Goal: Information Seeking & Learning: Learn about a topic

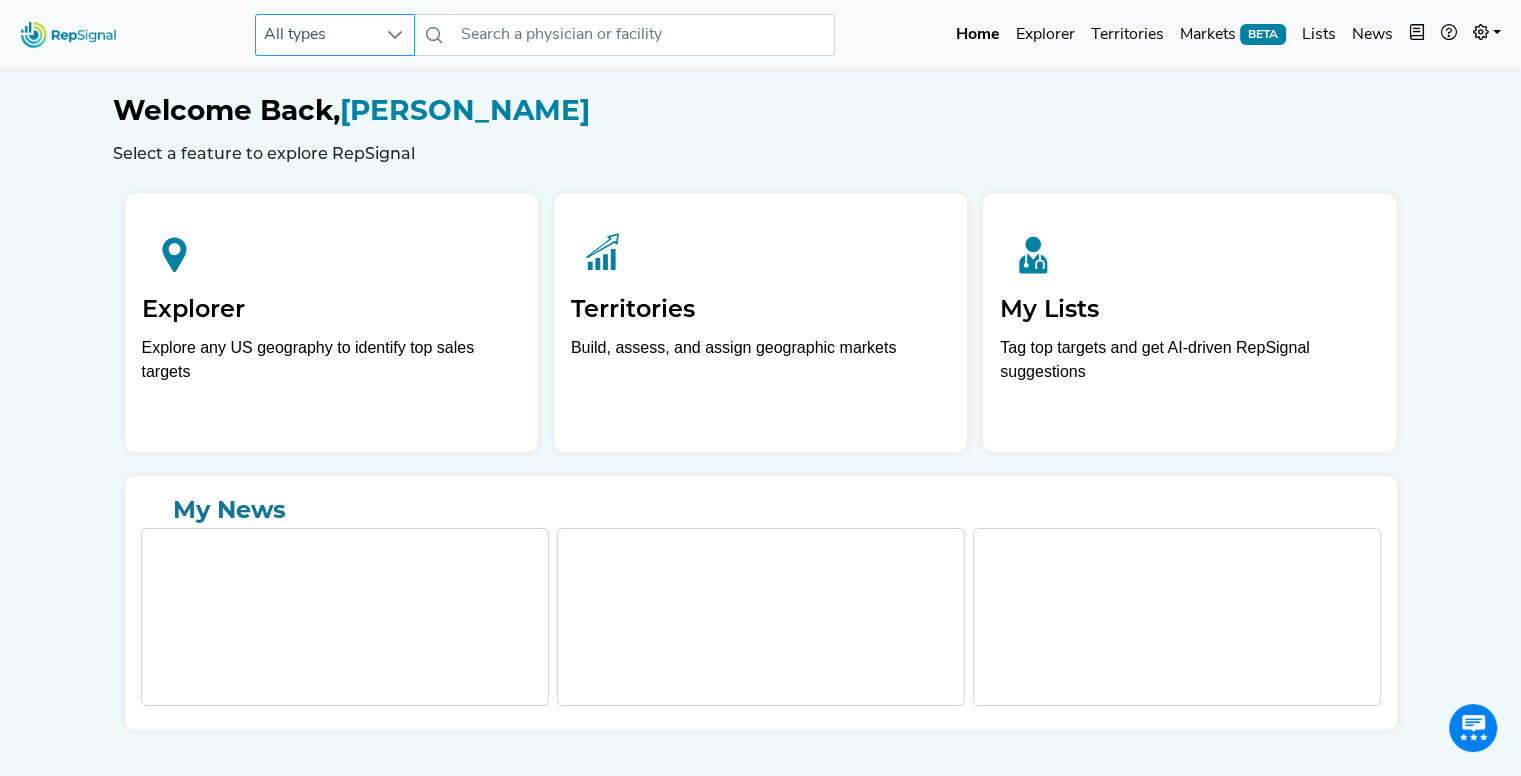
click at [396, 42] on icon at bounding box center [395, 35] width 16 height 16
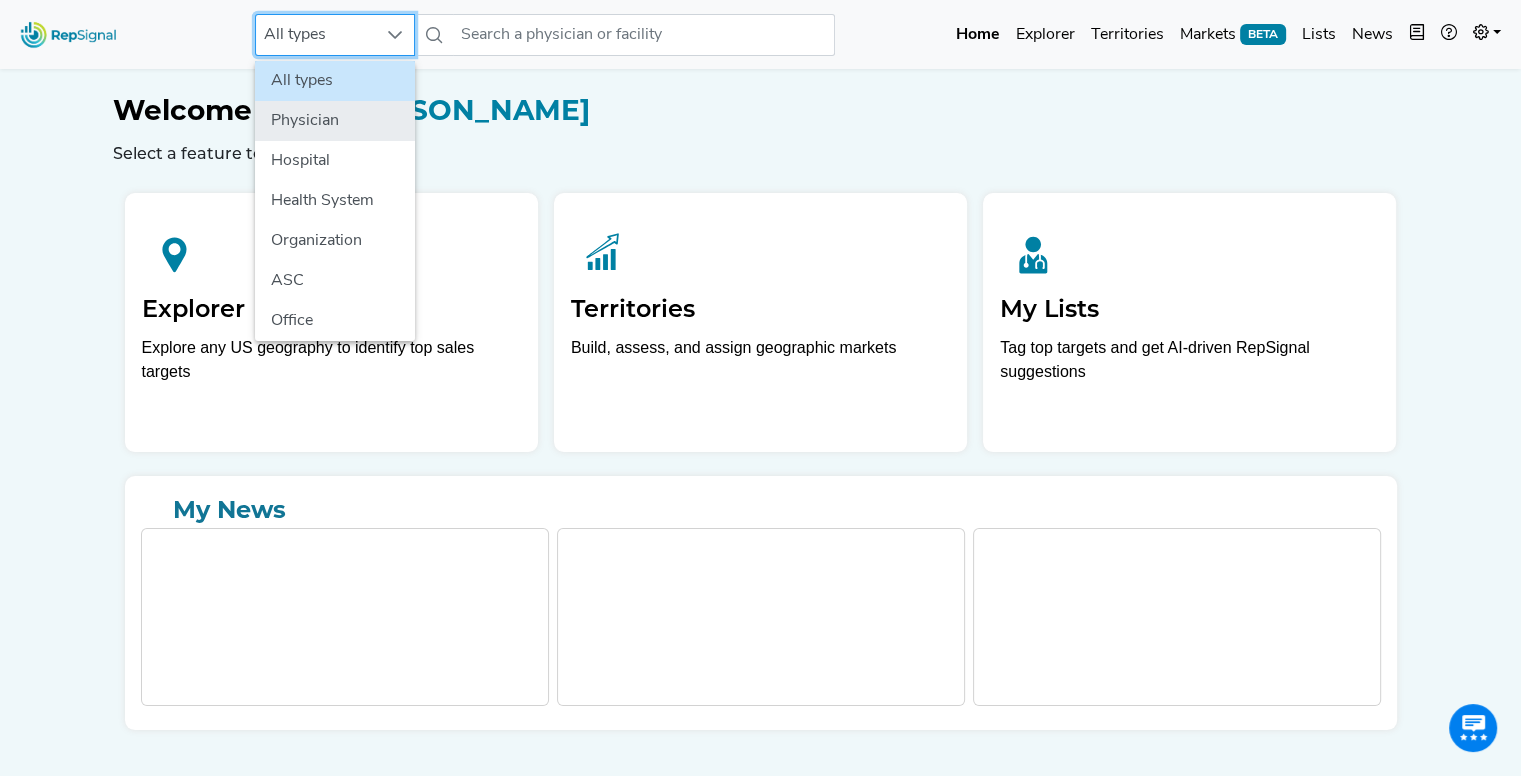
click at [347, 105] on li "Physician" at bounding box center [335, 121] width 160 height 40
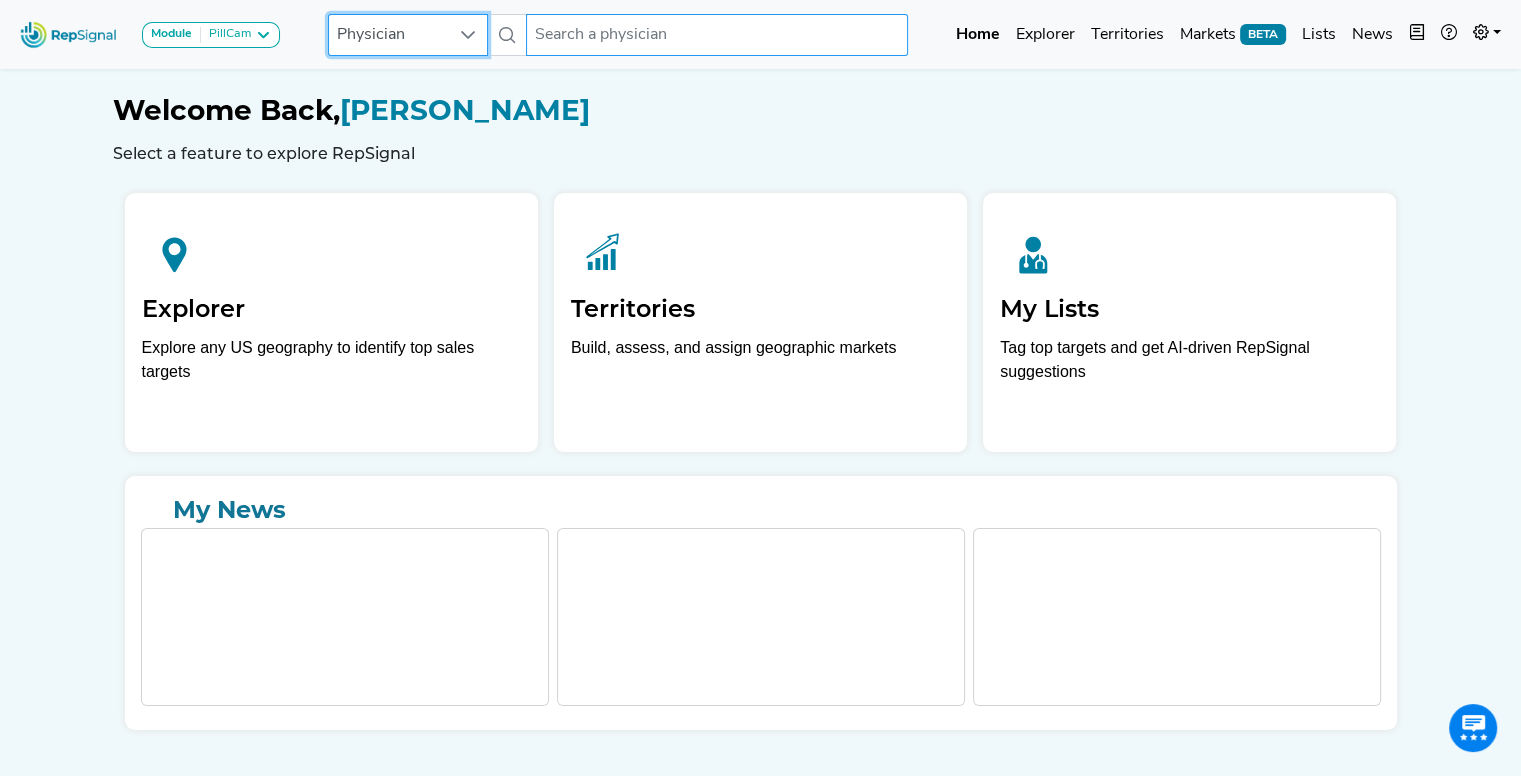
click at [540, 15] on input "text" at bounding box center [717, 35] width 382 height 42
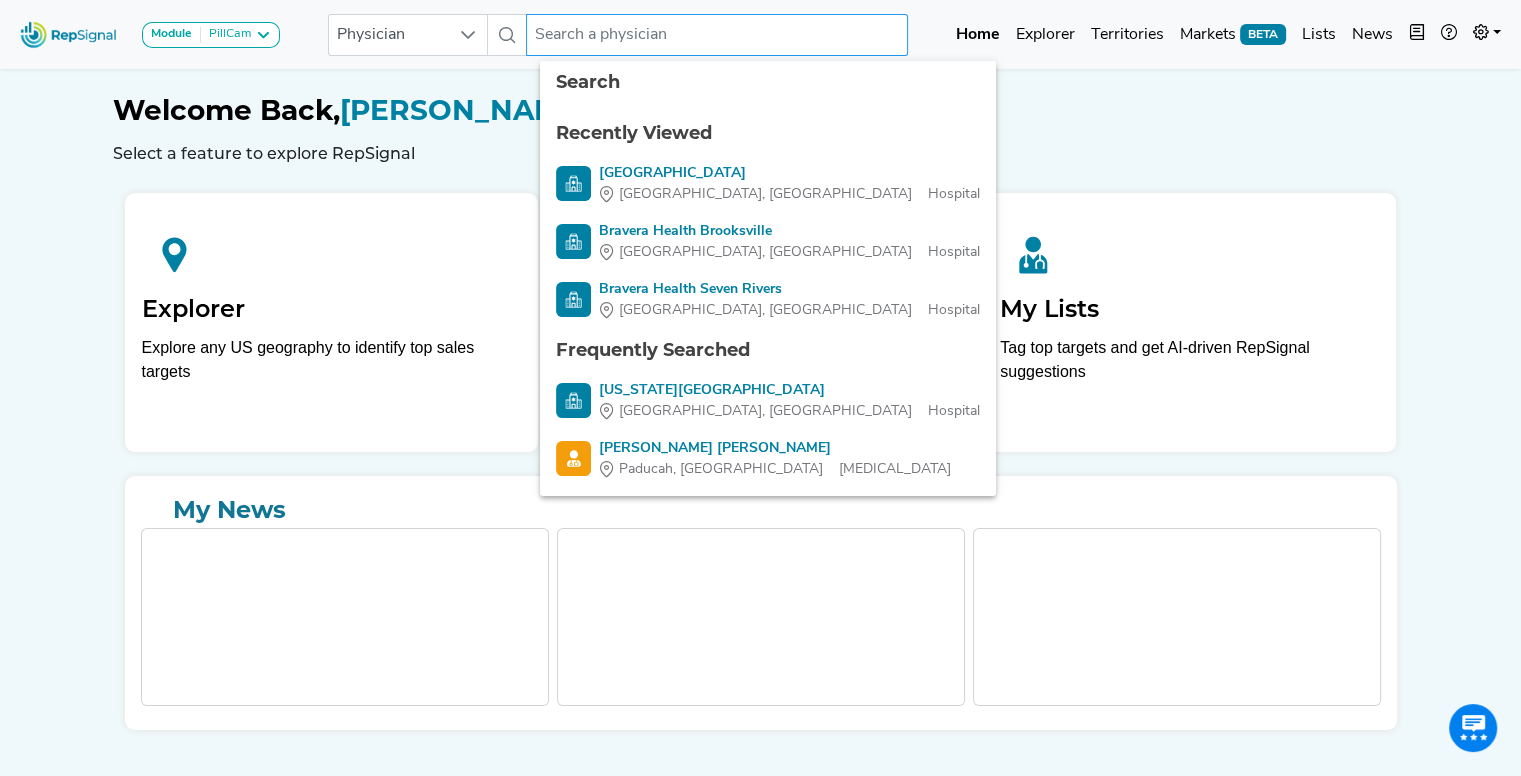
paste input "1104084078"
type input "1104084078"
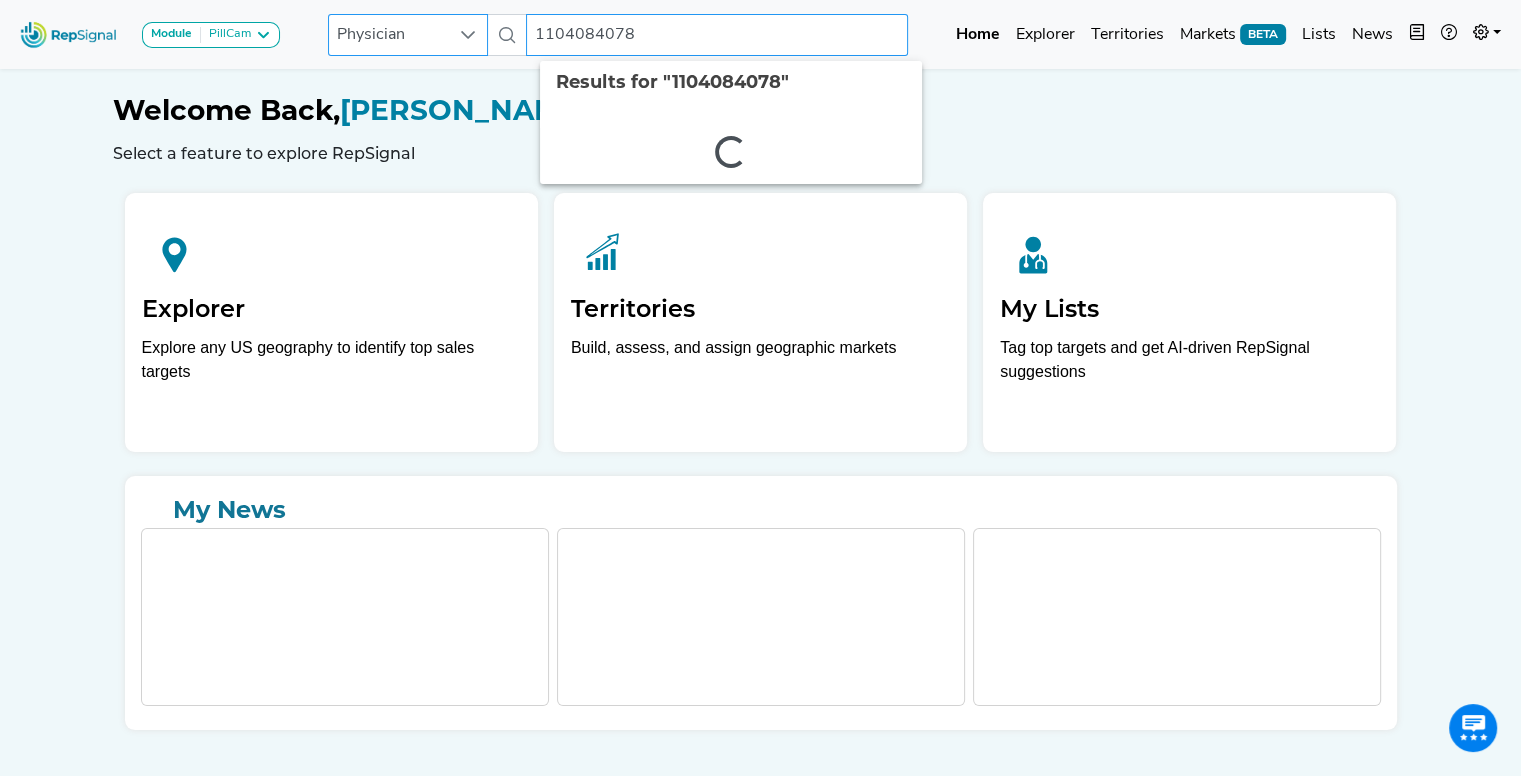
drag, startPoint x: 693, startPoint y: 43, endPoint x: 440, endPoint y: 35, distance: 253.1
click at [440, 35] on div "Physician 1104084078 2 results are available" at bounding box center [618, 35] width 580 height 42
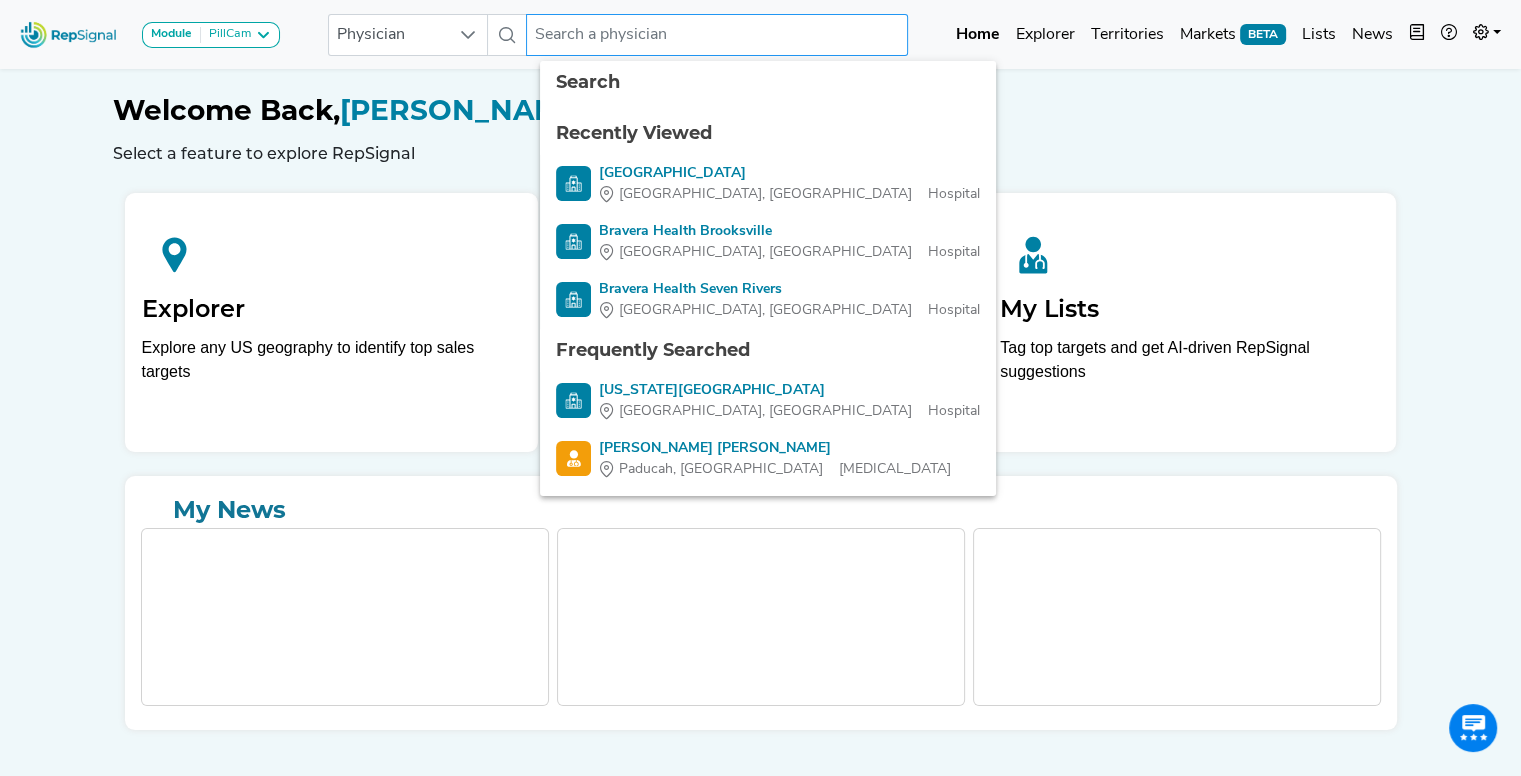
click at [587, 45] on input "text" at bounding box center [717, 35] width 382 height 42
paste input "[PERSON_NAME]"
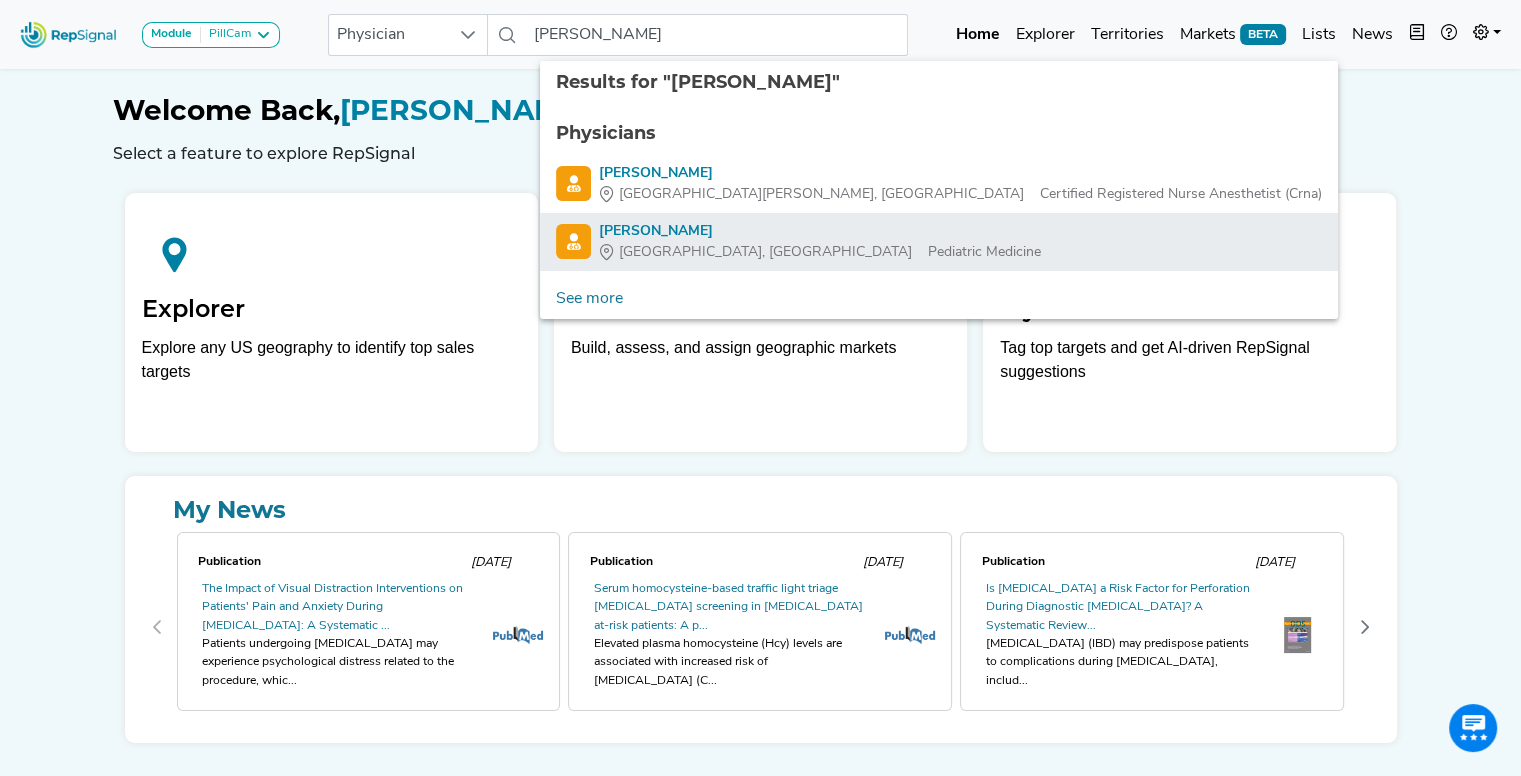
click at [620, 223] on div "[PERSON_NAME]" at bounding box center [820, 231] width 442 height 21
type input "[PERSON_NAME]"
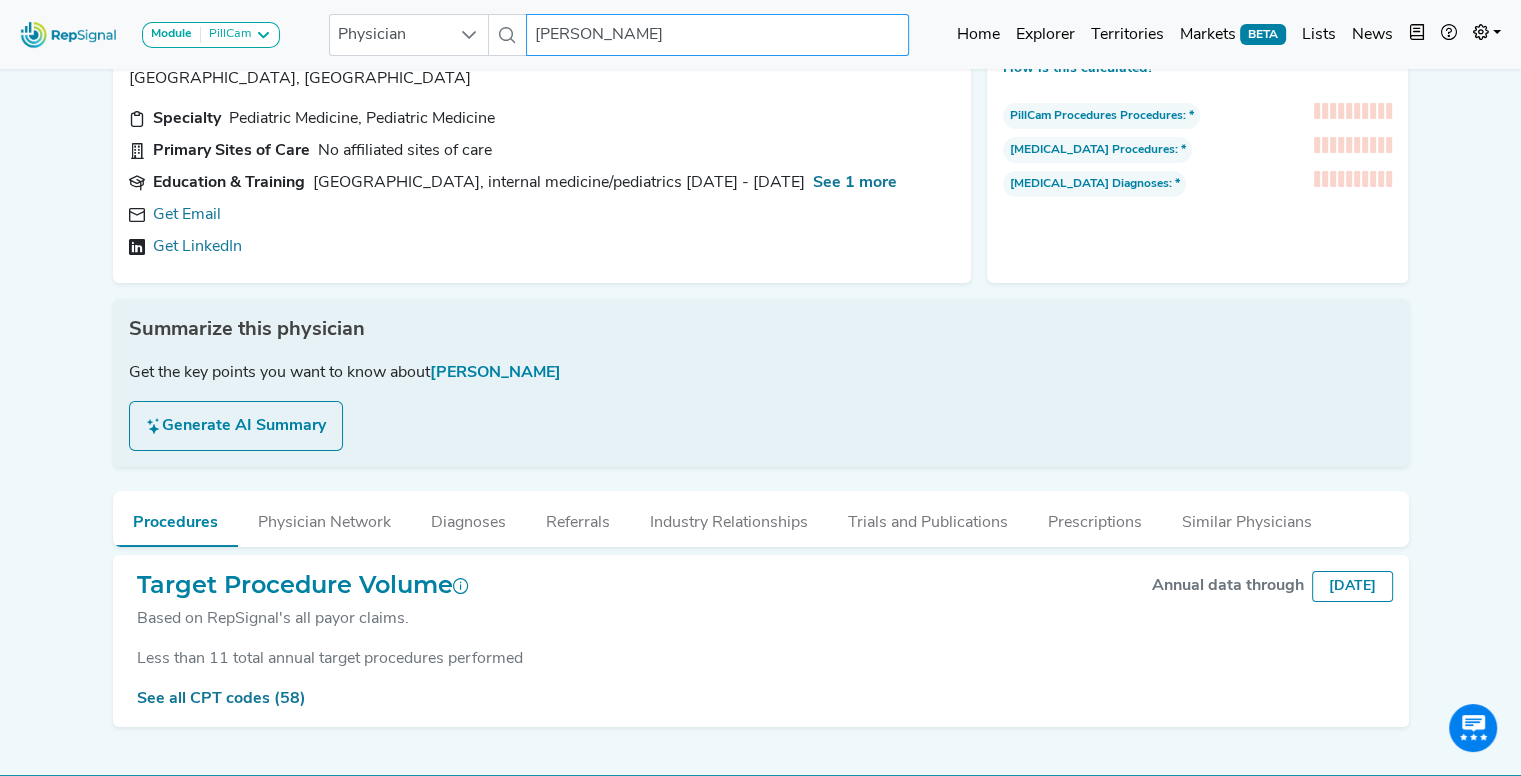
scroll to position [113, 15]
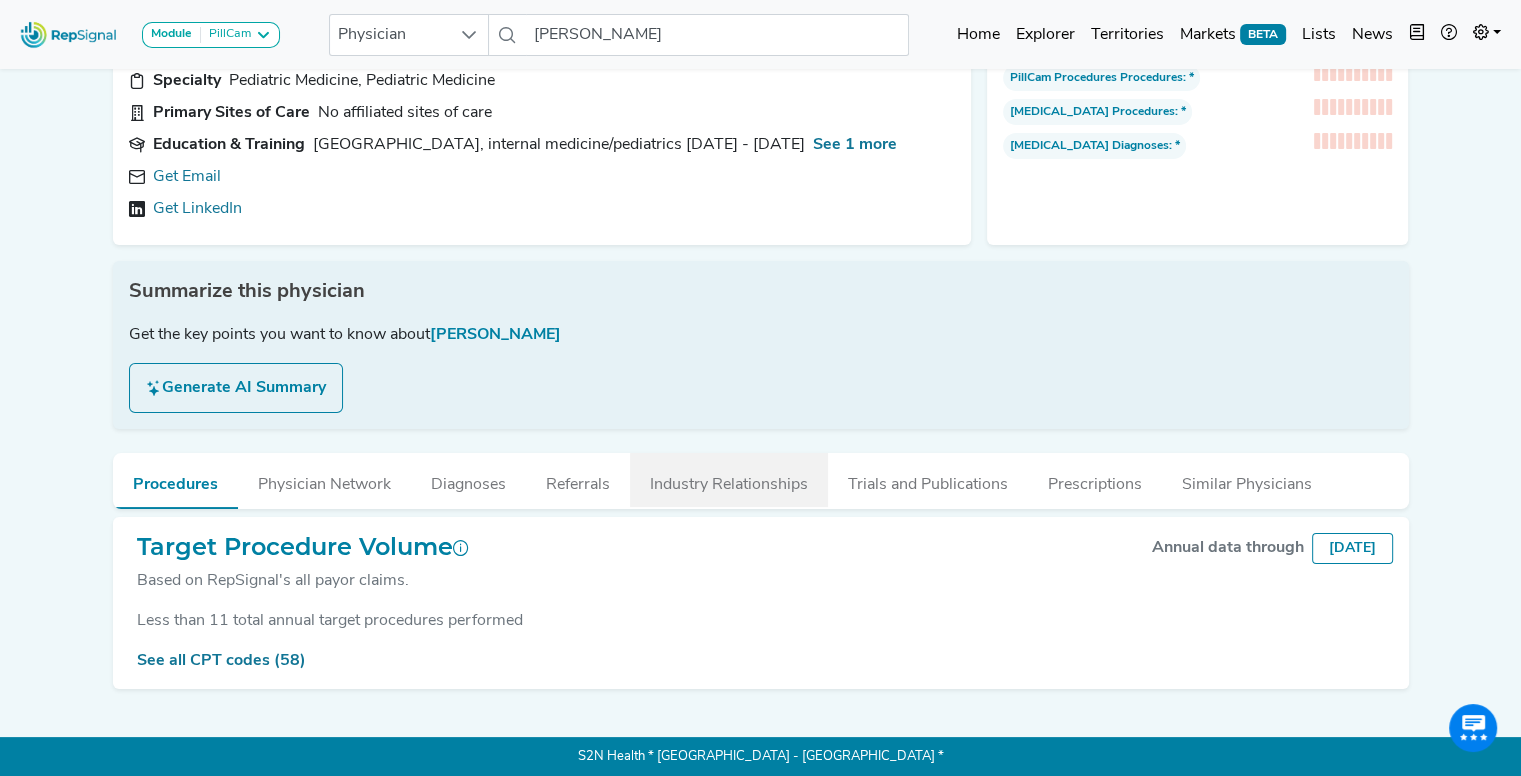
click at [746, 489] on button "Industry Relationships" at bounding box center [729, 480] width 198 height 54
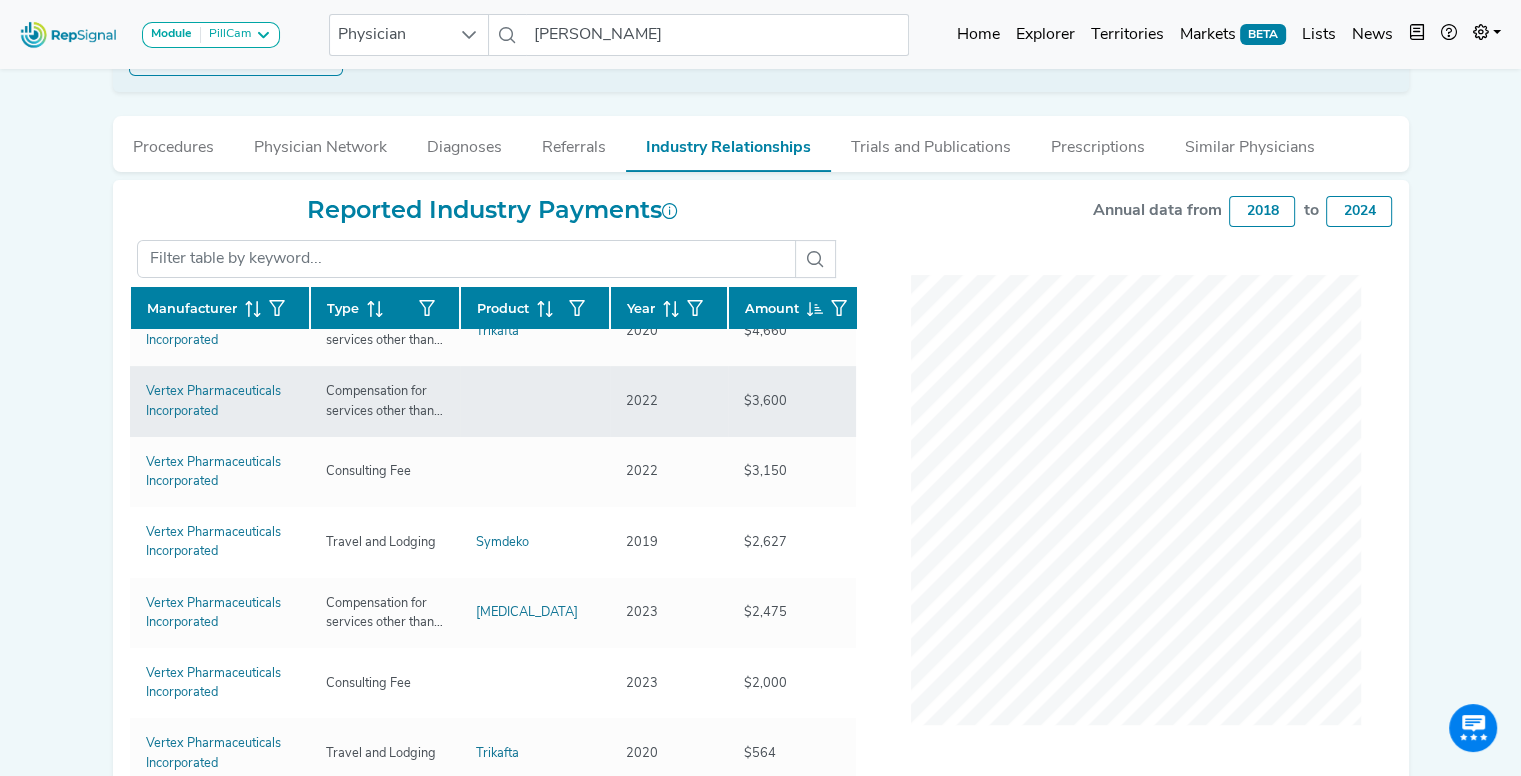
scroll to position [0, 0]
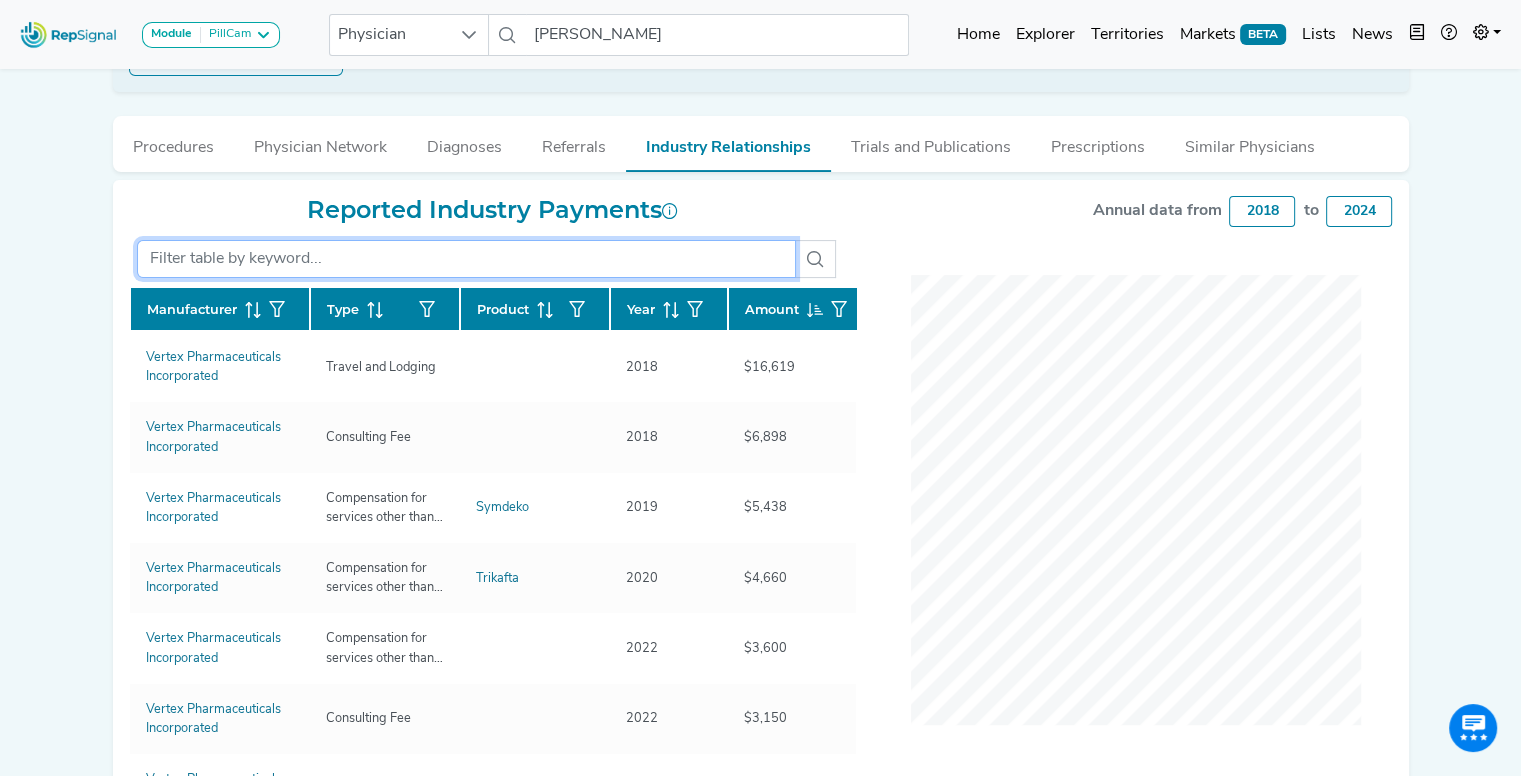
click at [240, 257] on input "text" at bounding box center [466, 259] width 659 height 38
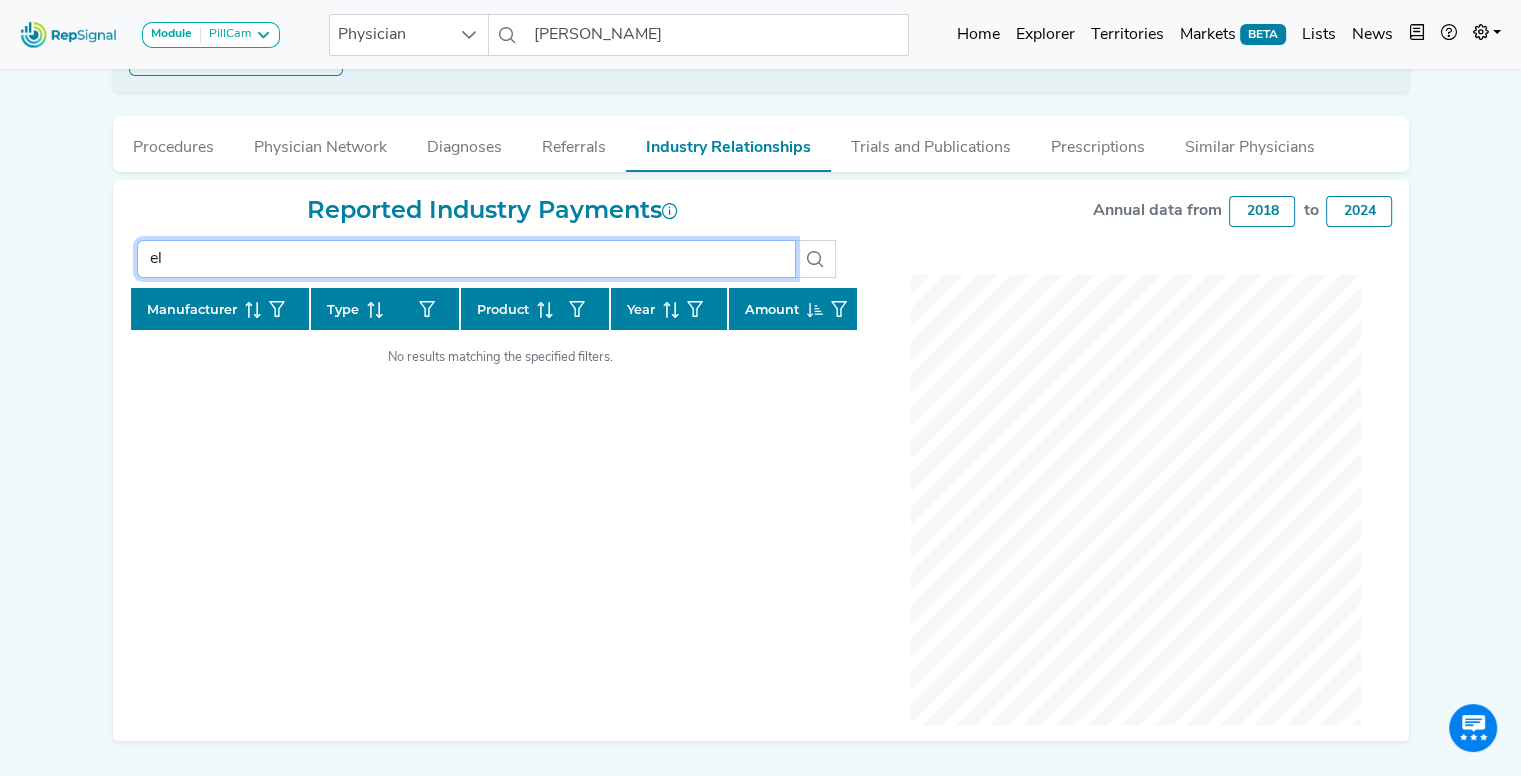
type input "e"
type input "r"
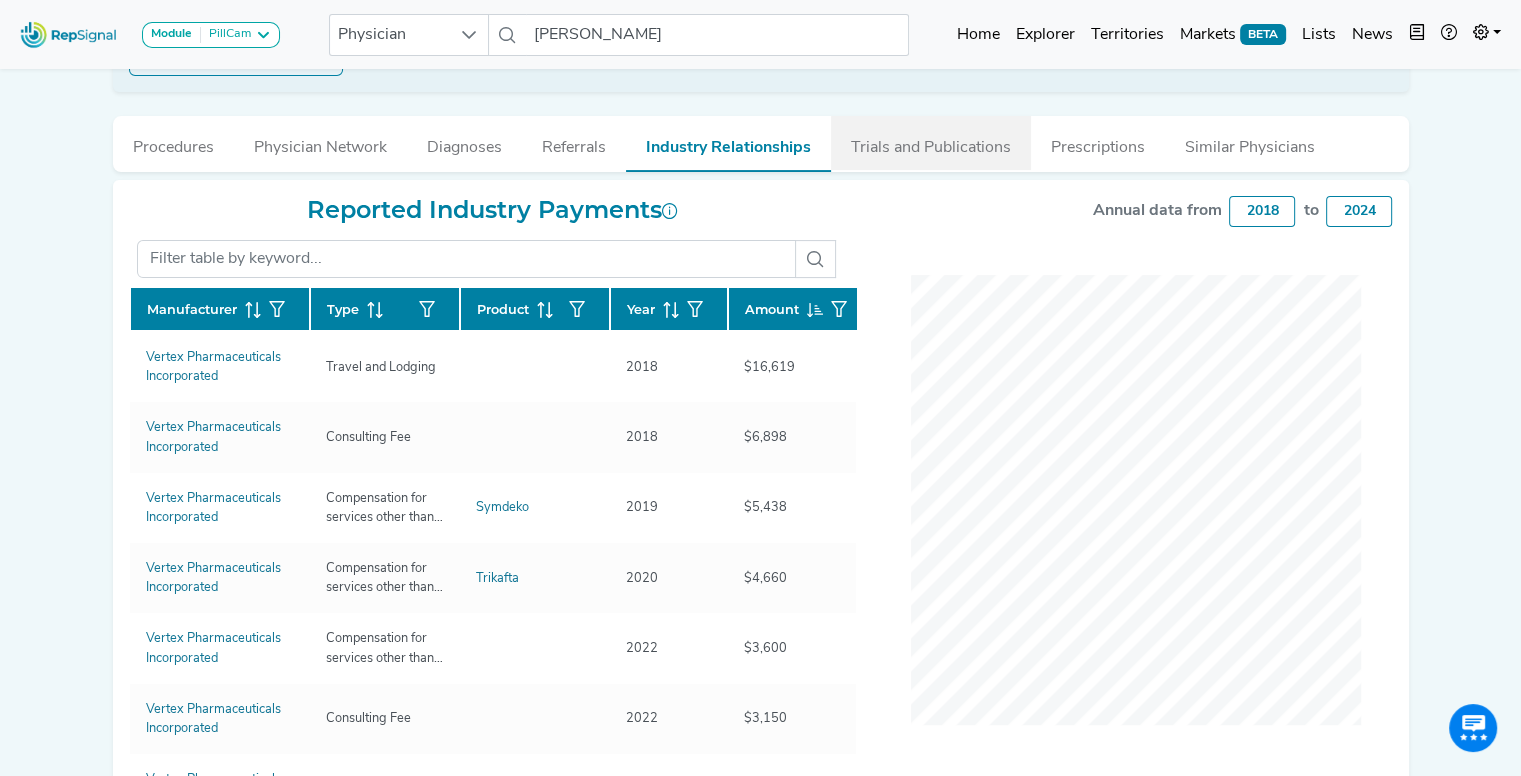
click at [916, 125] on button "Trials and Publications" at bounding box center [931, 143] width 200 height 54
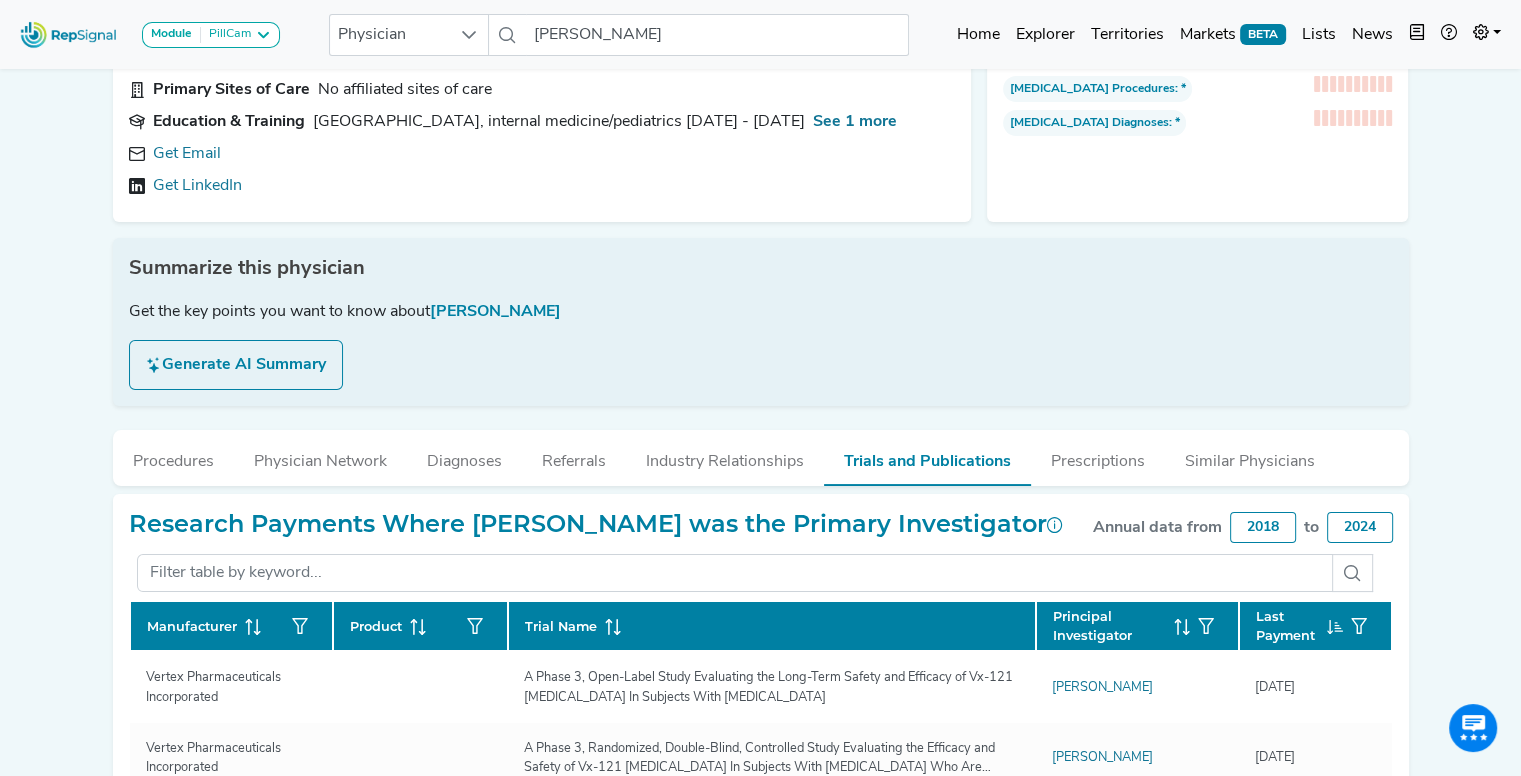
scroll to position [0, 15]
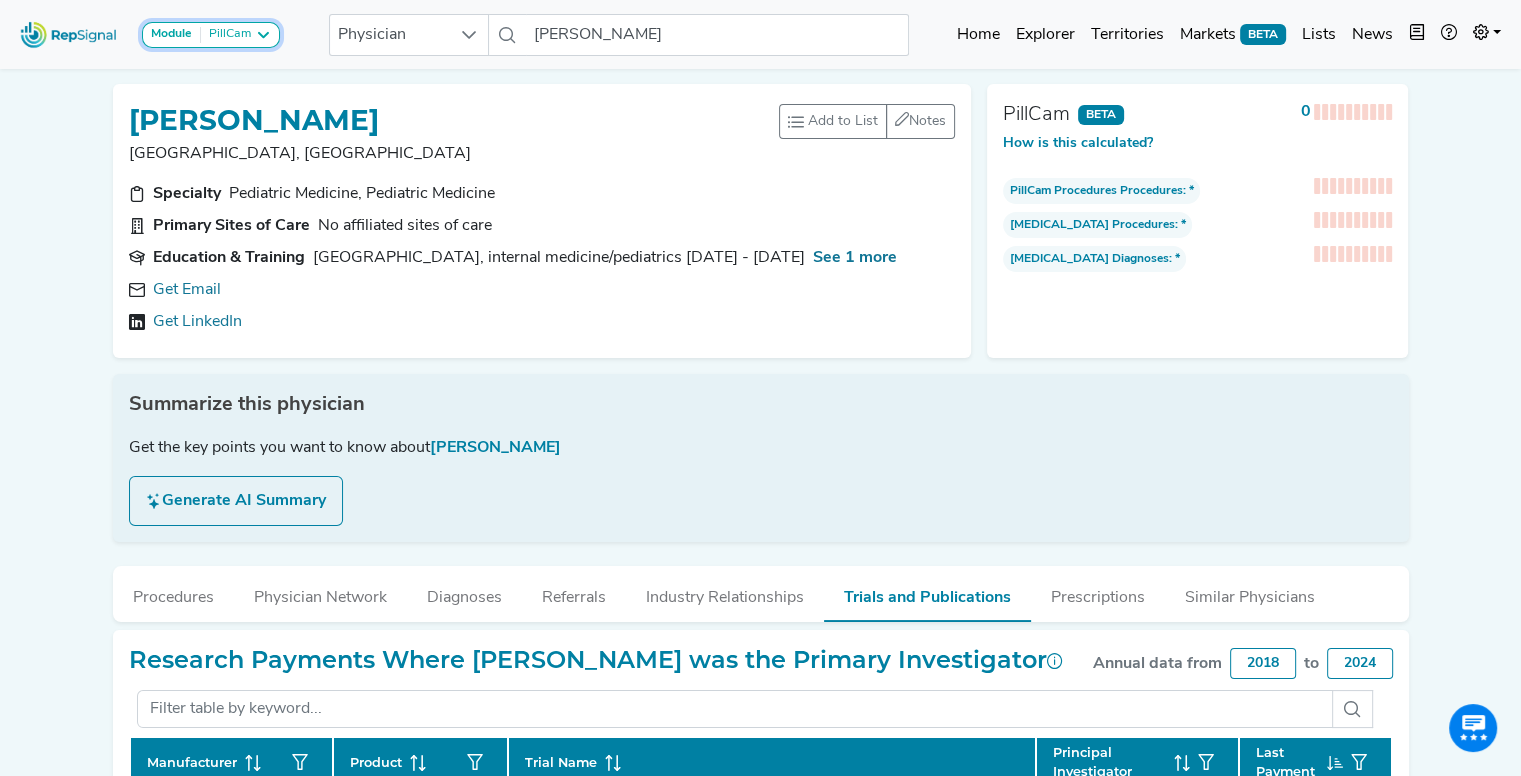
click at [208, 34] on div "PillCam" at bounding box center [226, 35] width 50 height 16
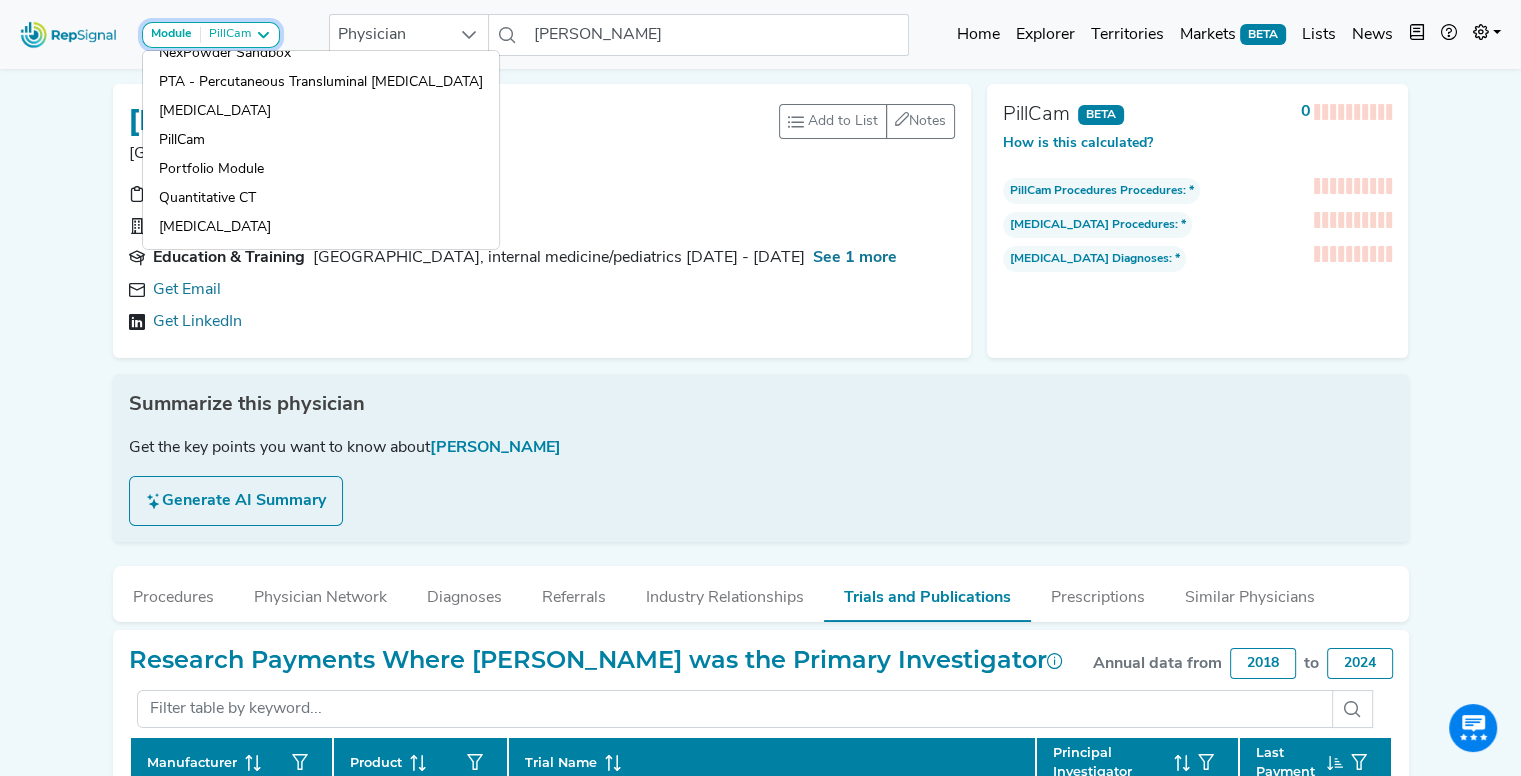
scroll to position [0, 0]
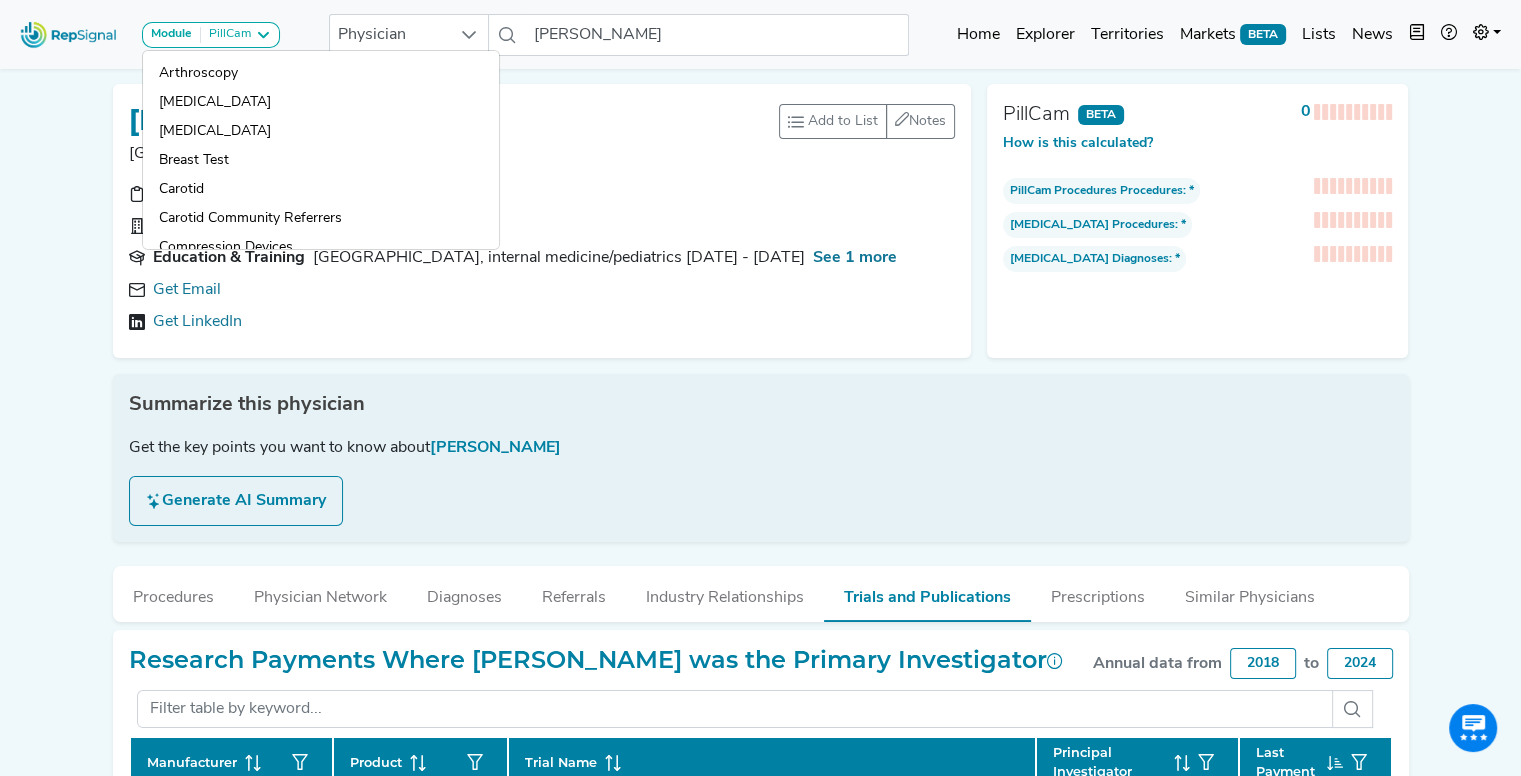
click at [72, 129] on div "Module PillCam Arthroscopy [MEDICAL_DATA] [MEDICAL_DATA] Breast Test Carotid Ca…" at bounding box center [760, 728] width 1521 height 1457
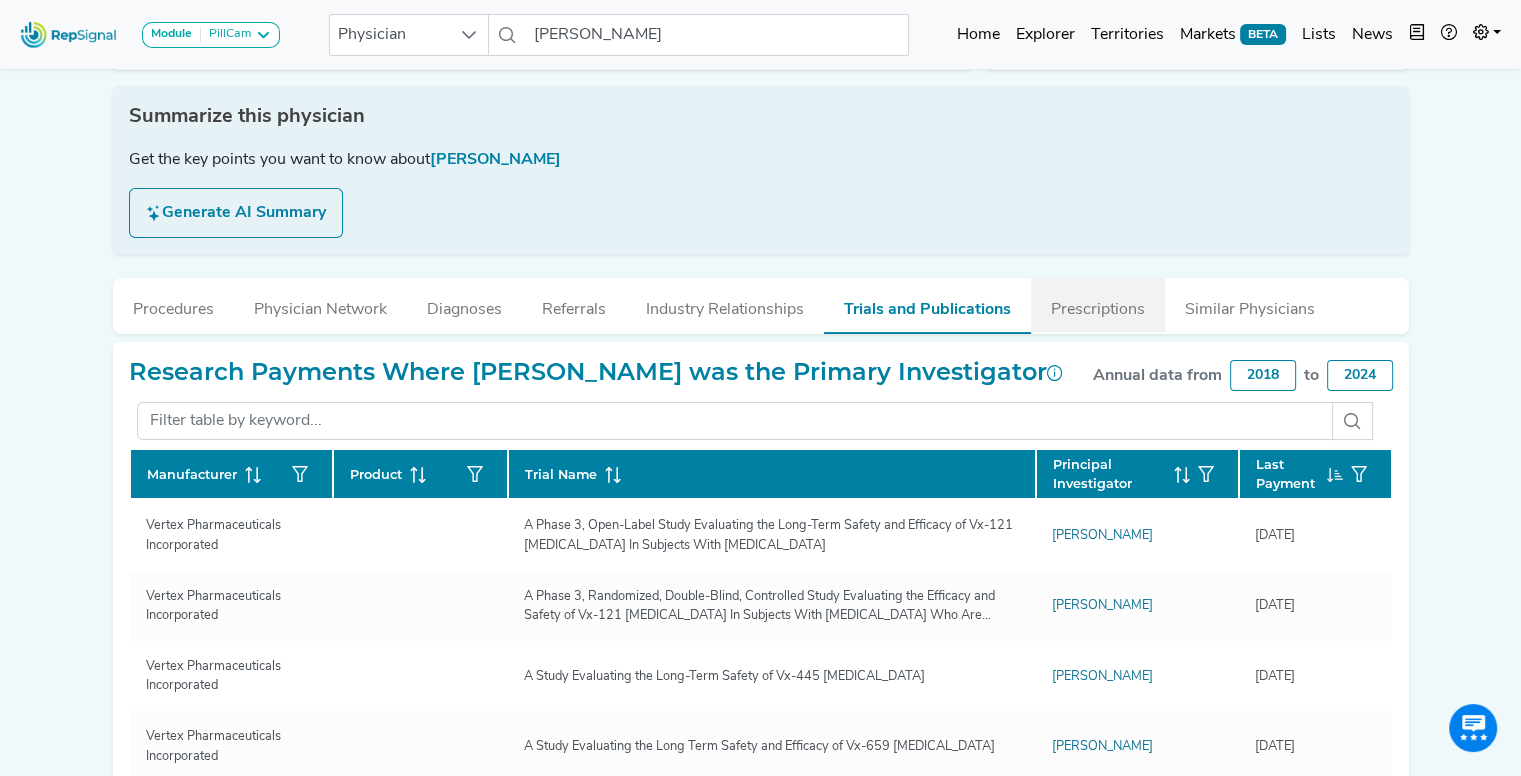
click at [1084, 313] on button "Prescriptions" at bounding box center [1098, 305] width 134 height 54
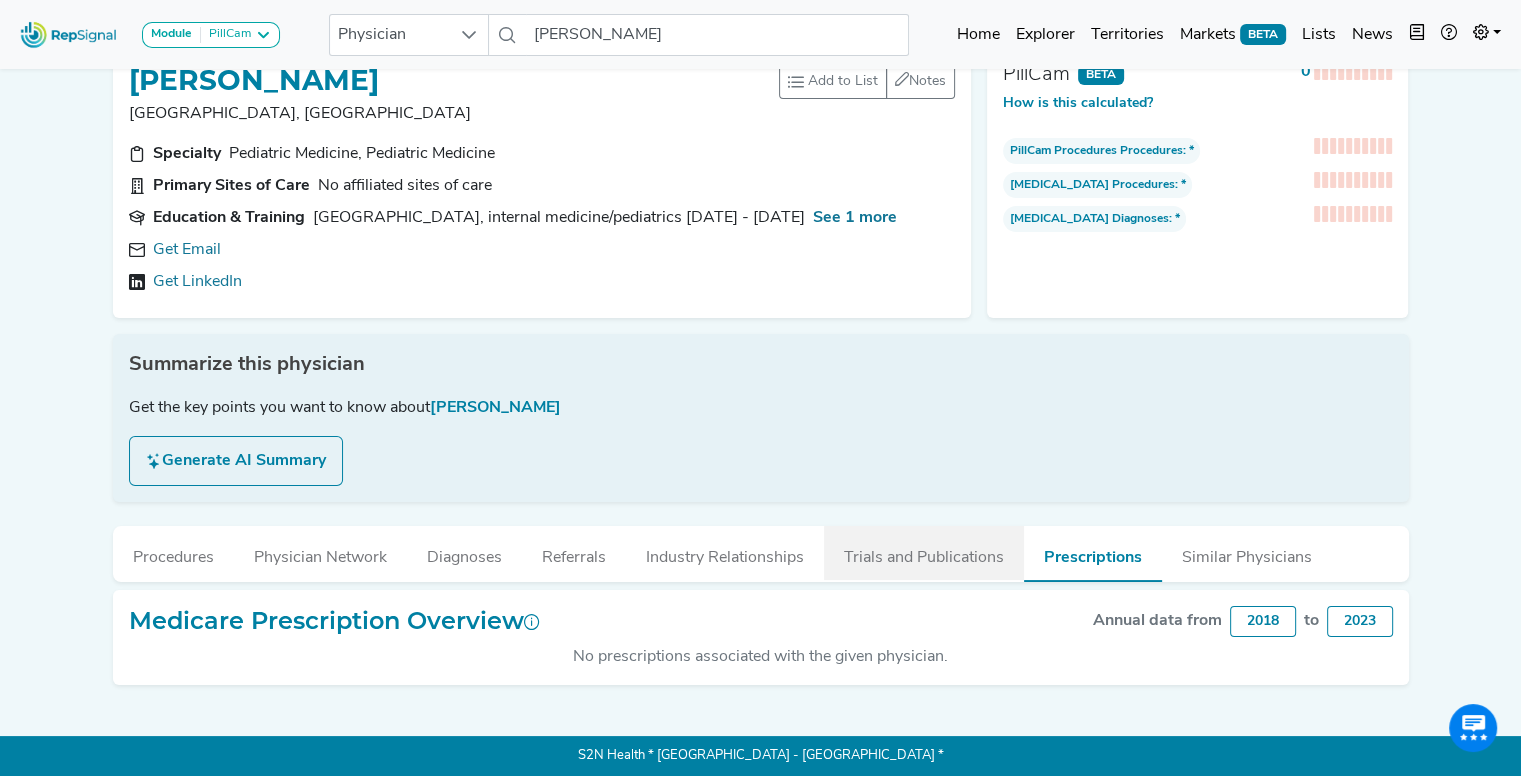
click at [917, 531] on button "Trials and Publications" at bounding box center [924, 553] width 200 height 54
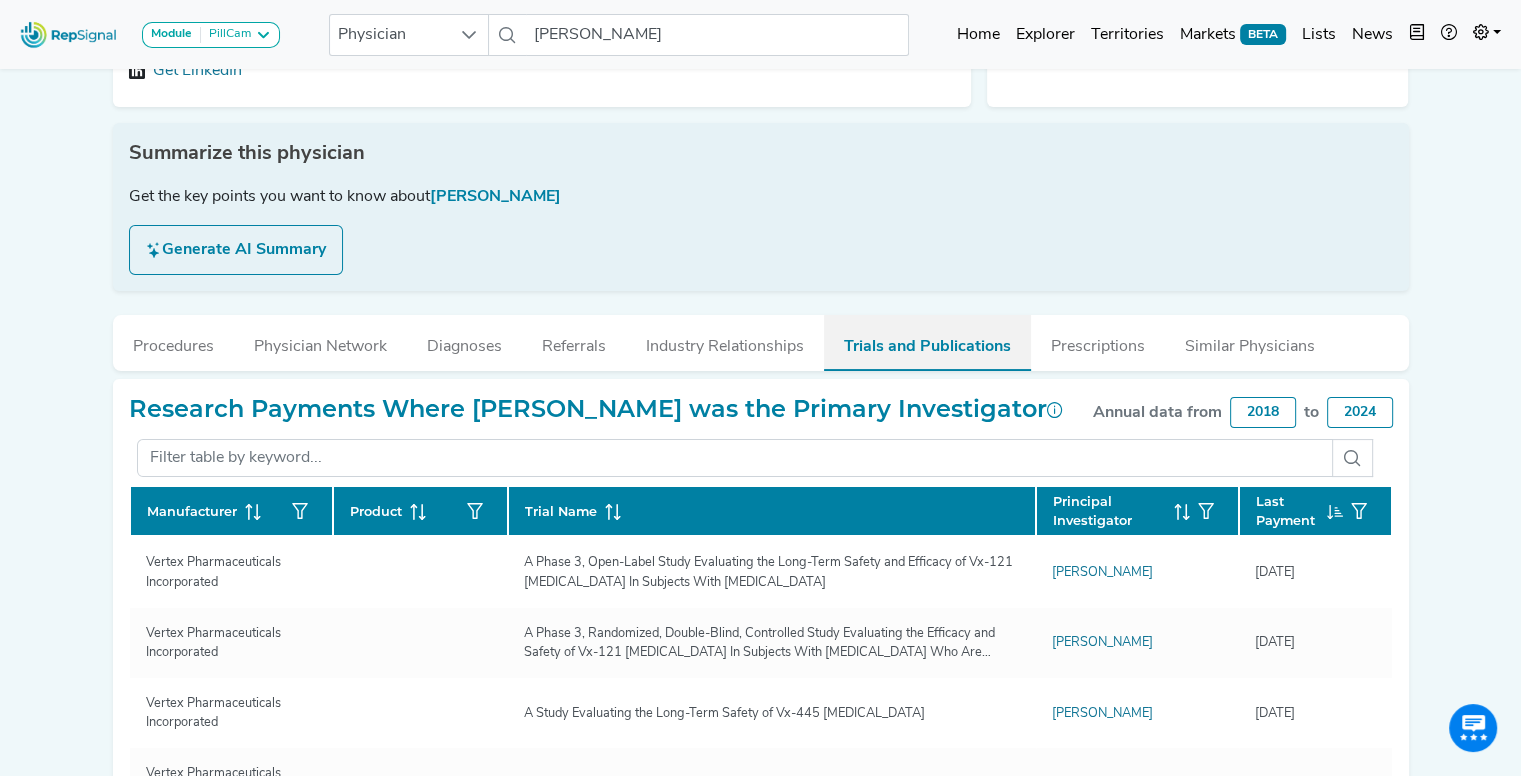
scroll to position [356, 15]
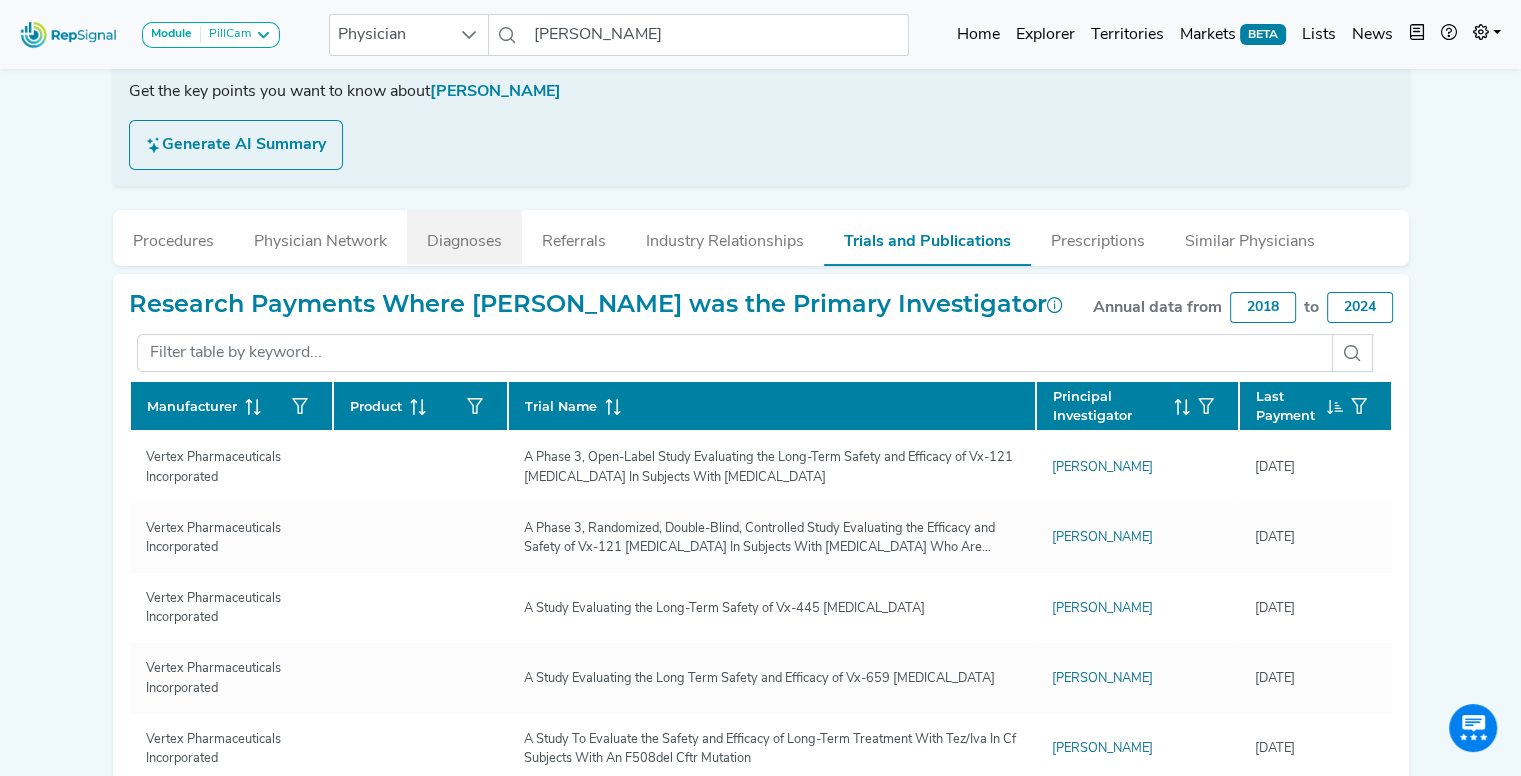
click at [444, 223] on button "Diagnoses" at bounding box center [464, 237] width 115 height 54
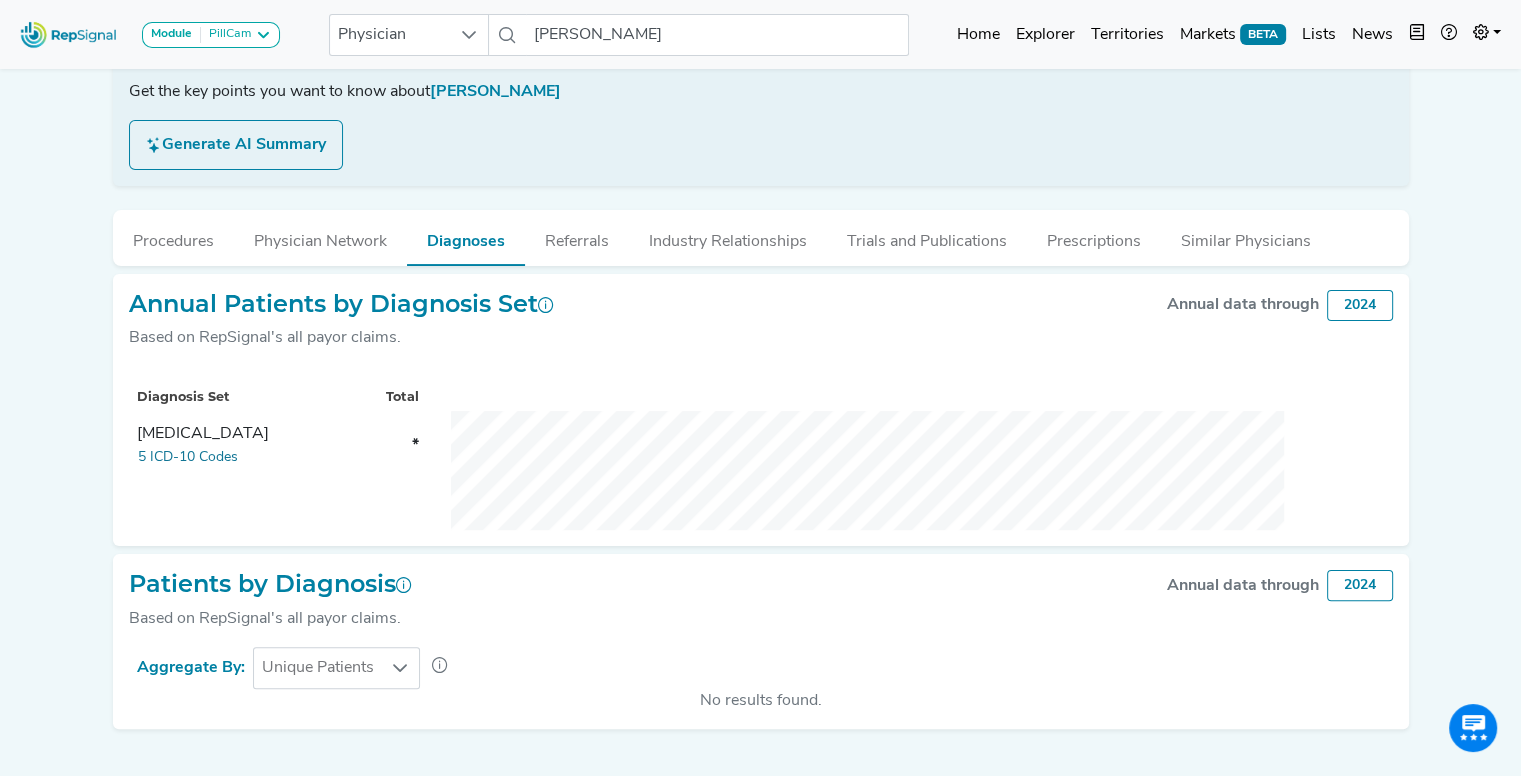
scroll to position [396, 15]
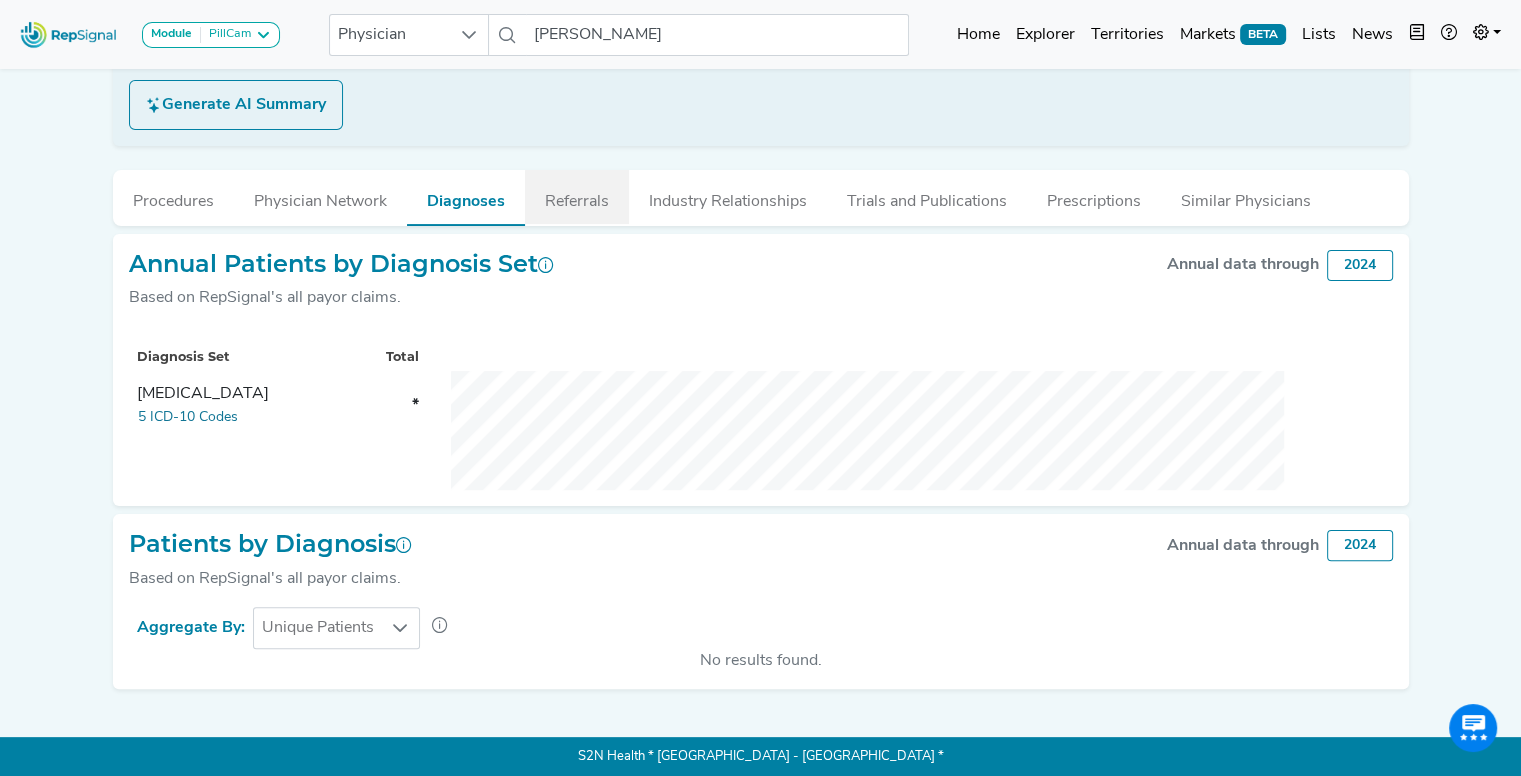
click at [563, 198] on button "Referrals" at bounding box center [577, 197] width 104 height 54
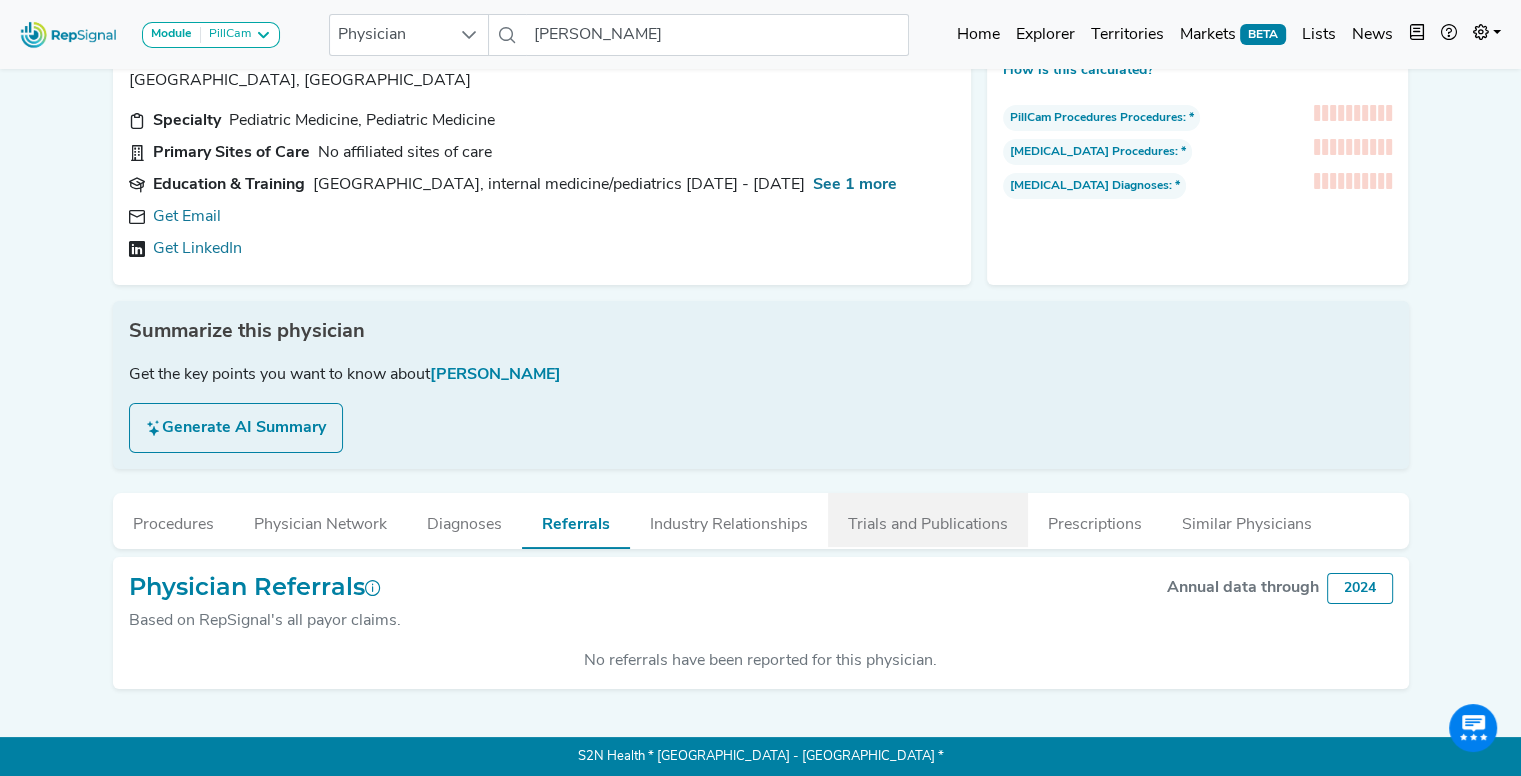
click at [925, 535] on button "Trials and Publications" at bounding box center [928, 520] width 200 height 54
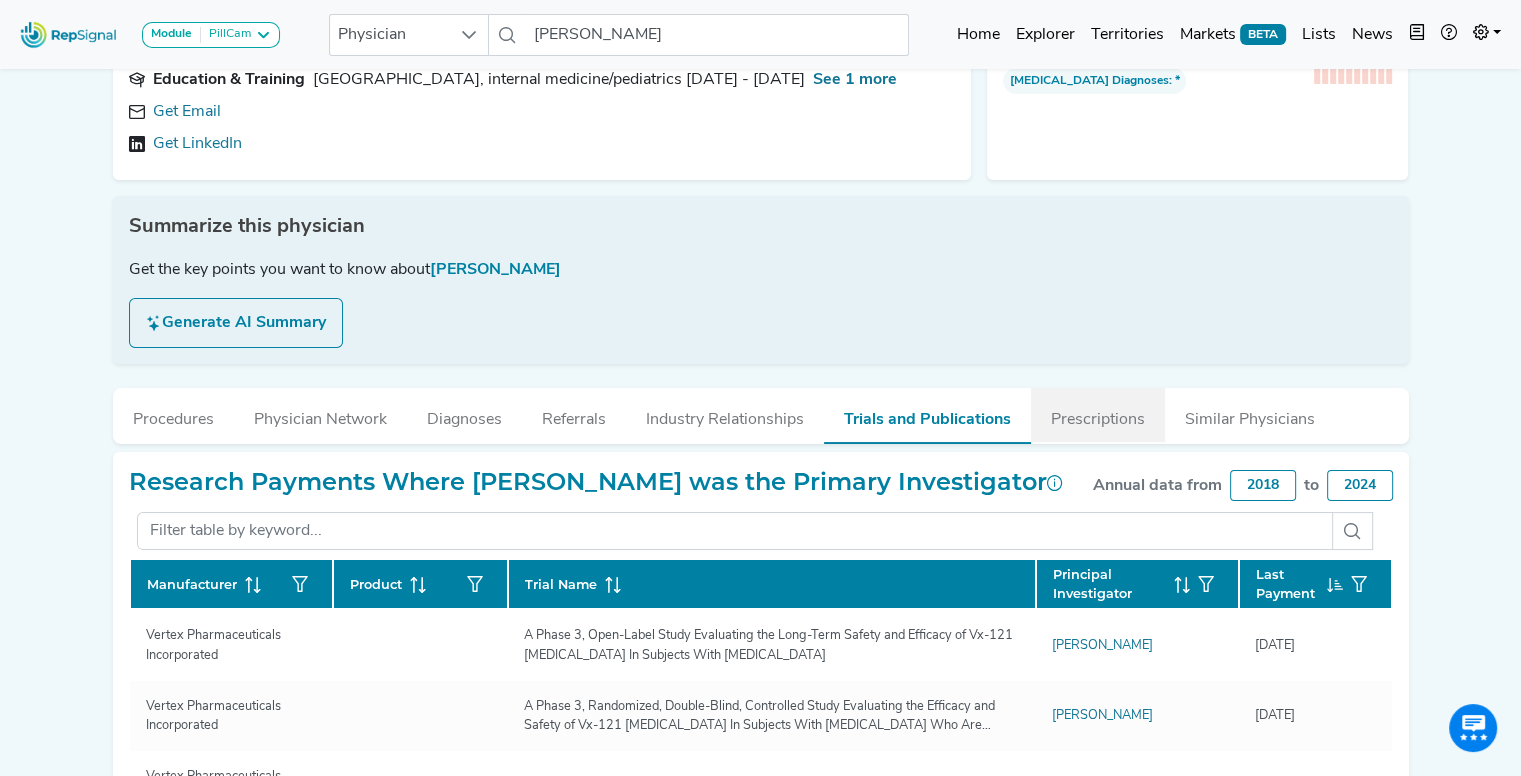
click at [1103, 411] on button "Prescriptions" at bounding box center [1098, 415] width 134 height 54
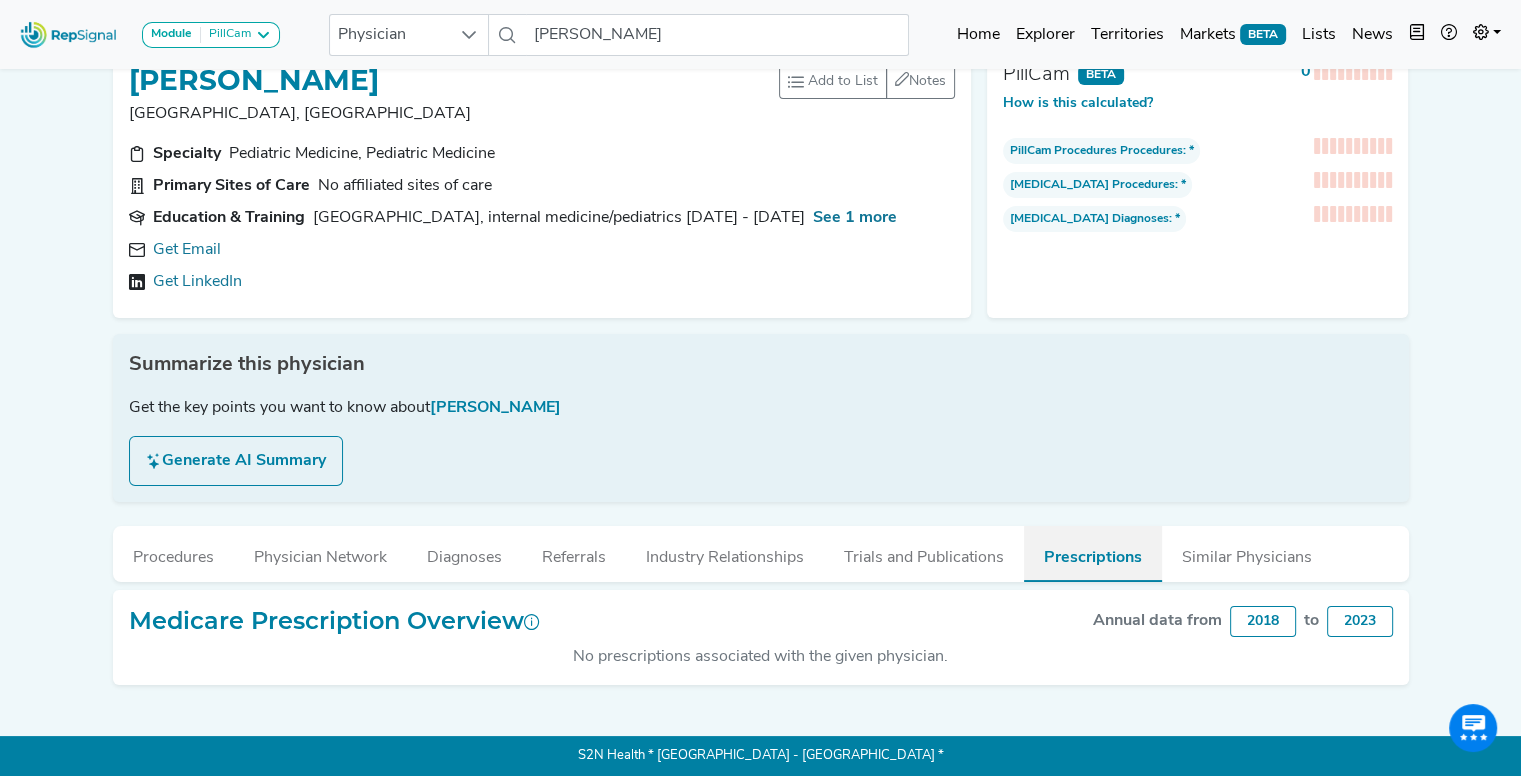
scroll to position [52, 15]
click at [677, 559] on button "Industry Relationships" at bounding box center [725, 553] width 198 height 54
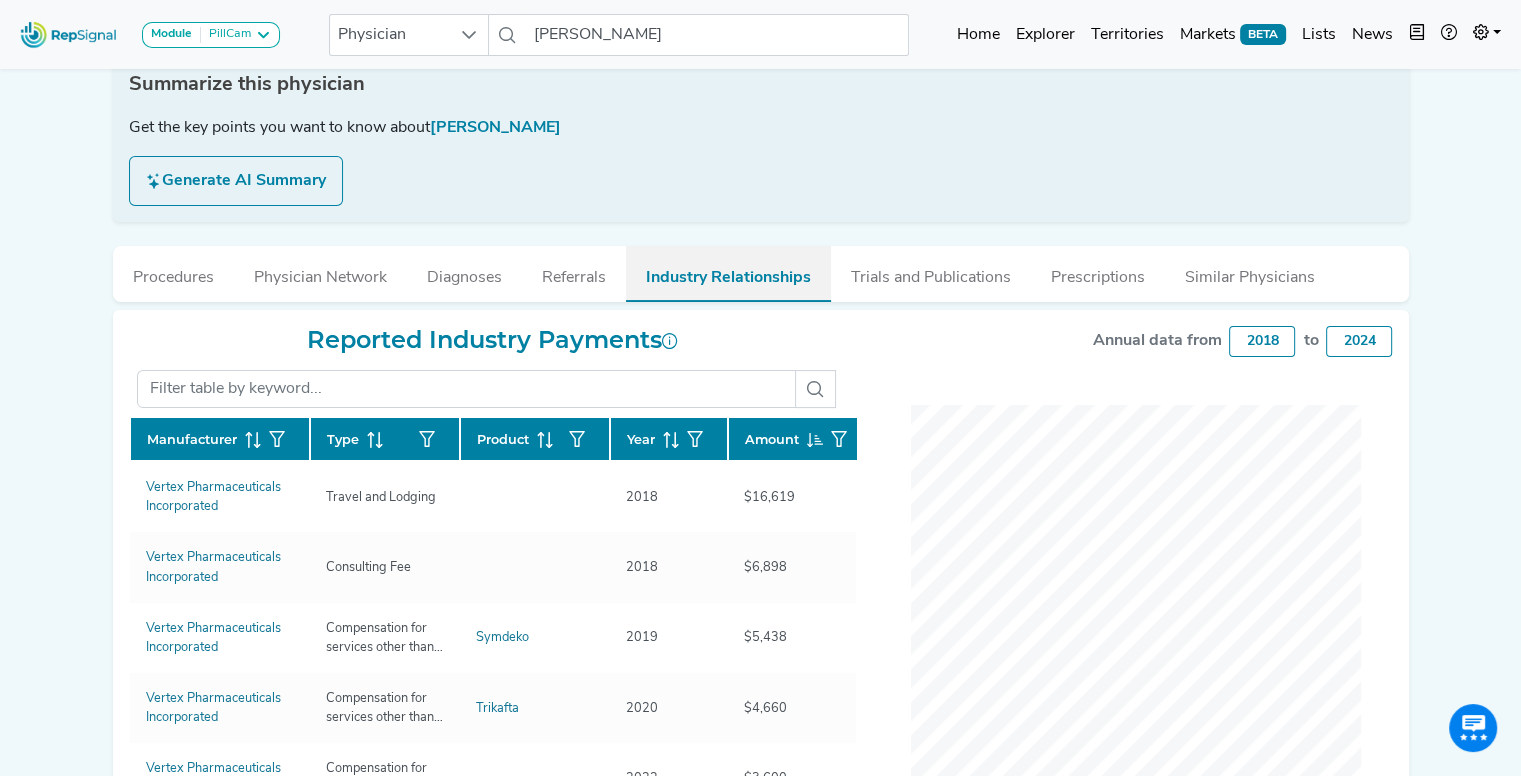
scroll to position [320, 15]
click at [552, 271] on button "Referrals" at bounding box center [574, 273] width 104 height 54
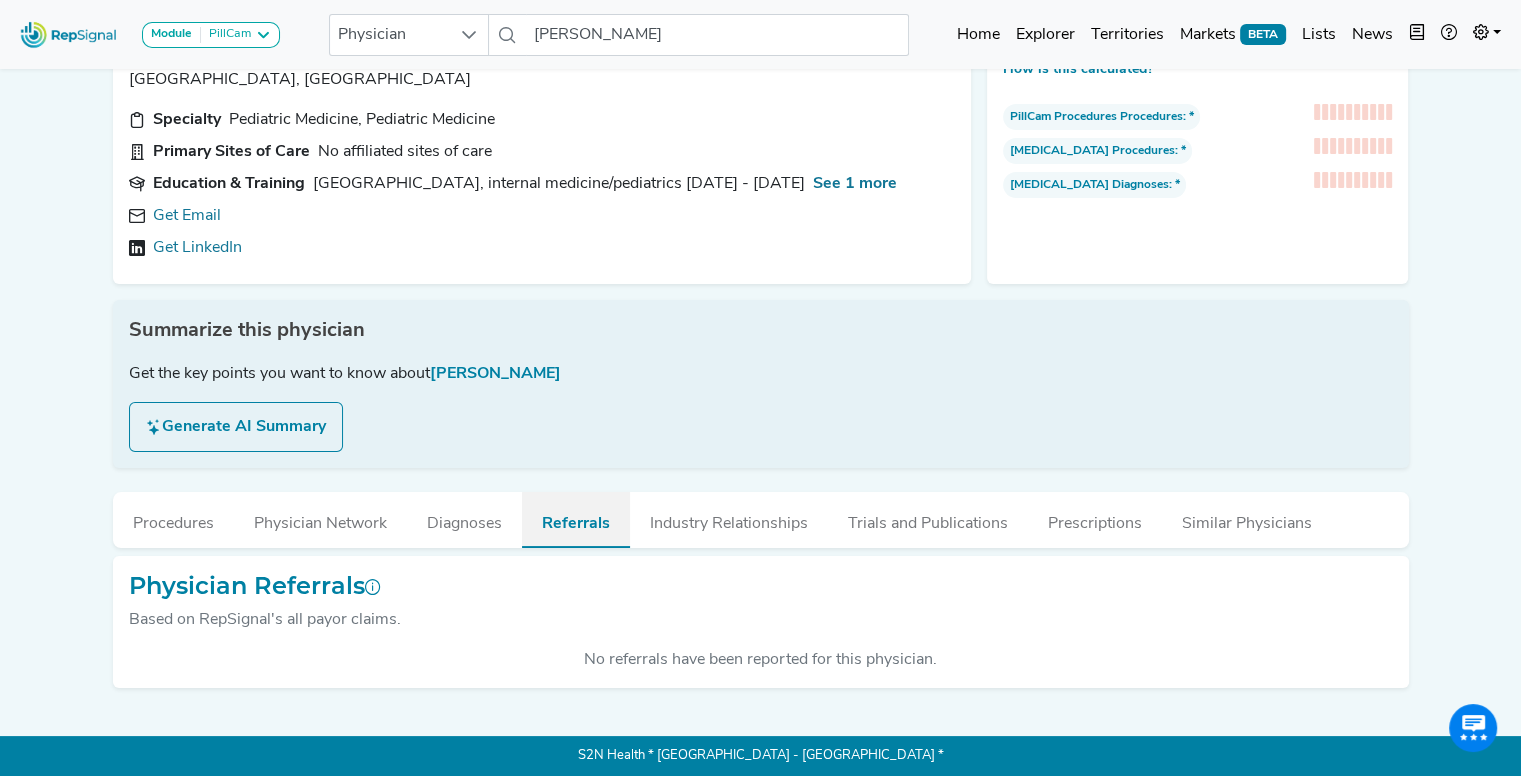
scroll to position [73, 15]
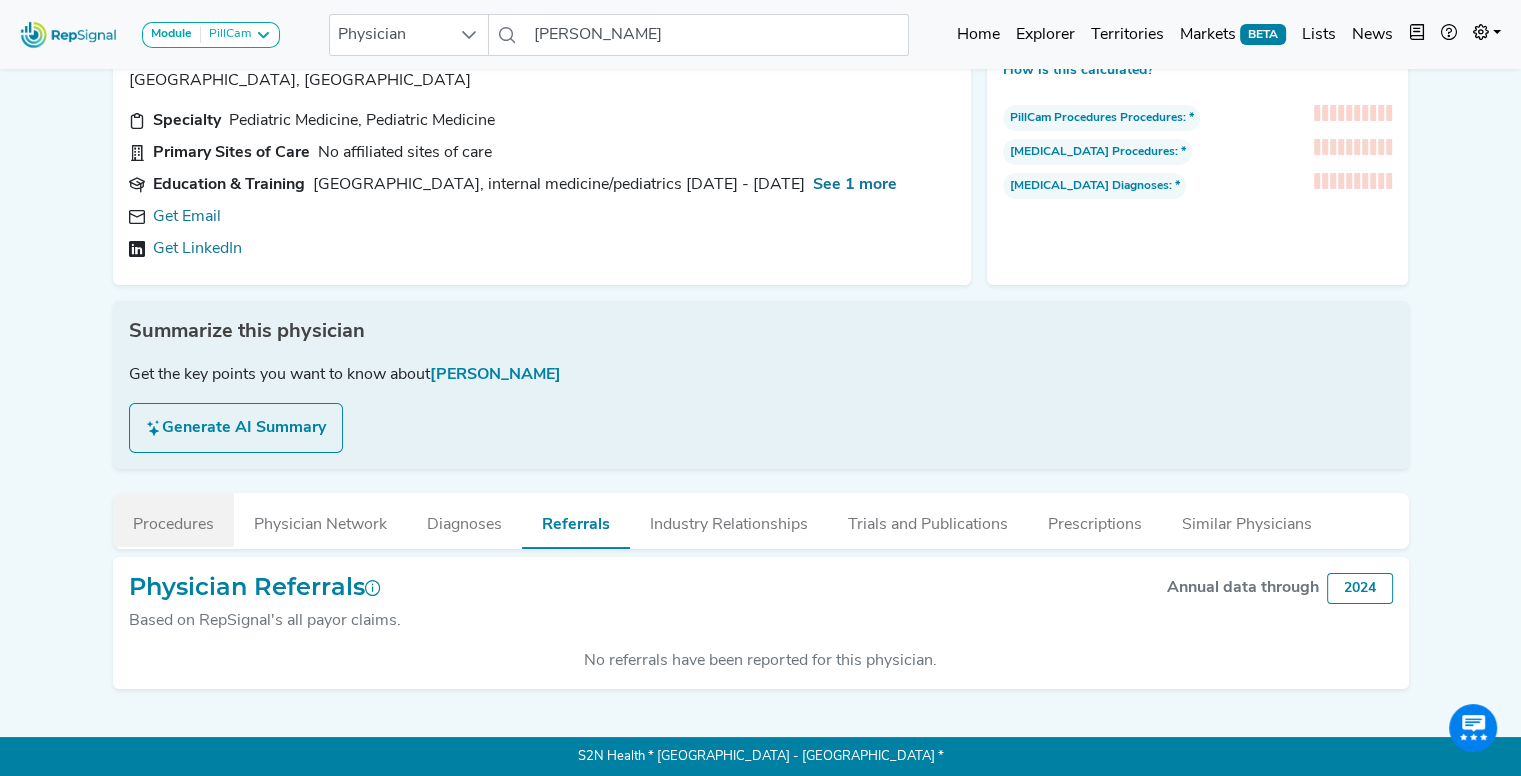
click at [132, 514] on button "Procedures" at bounding box center [173, 520] width 121 height 54
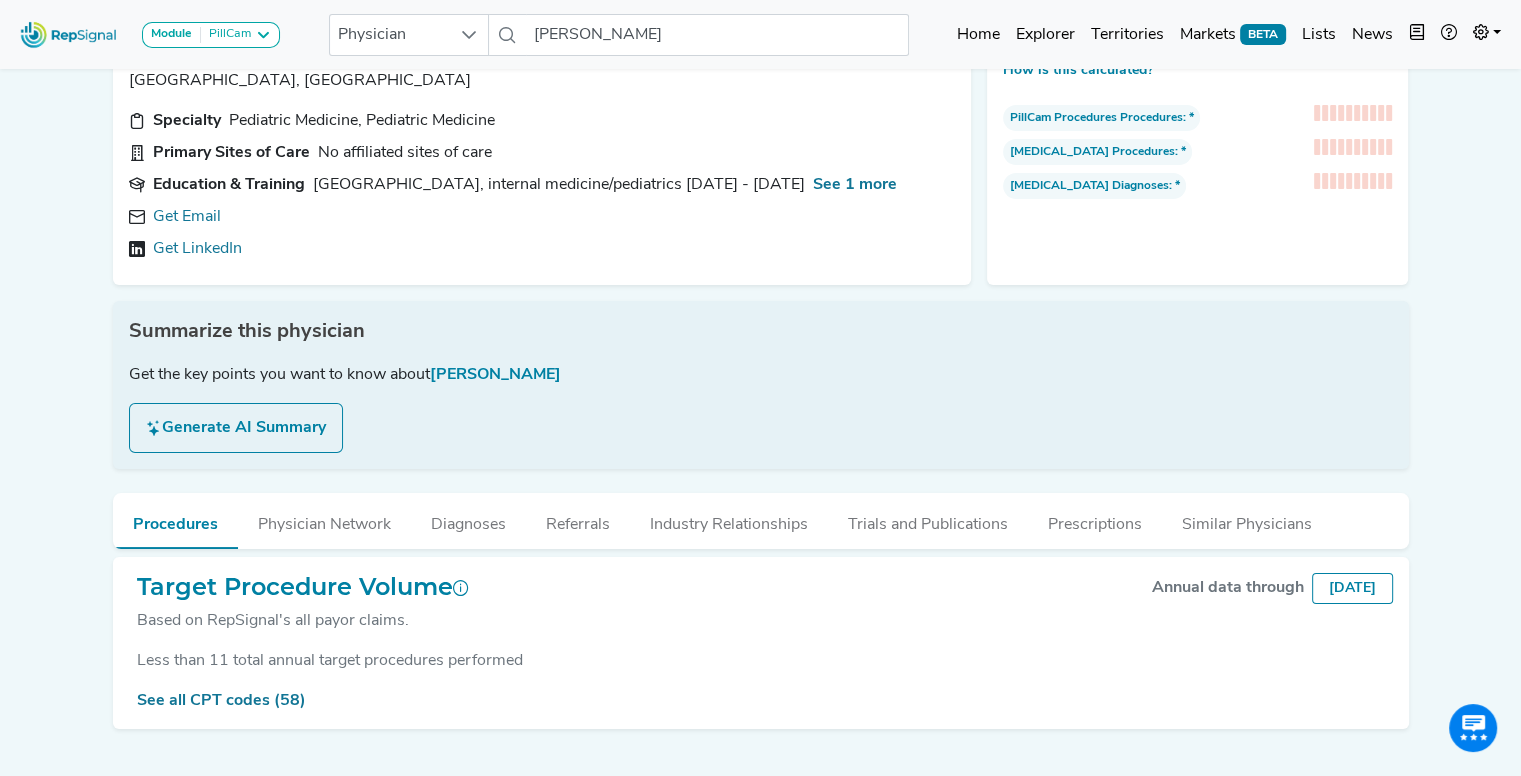
scroll to position [113, 15]
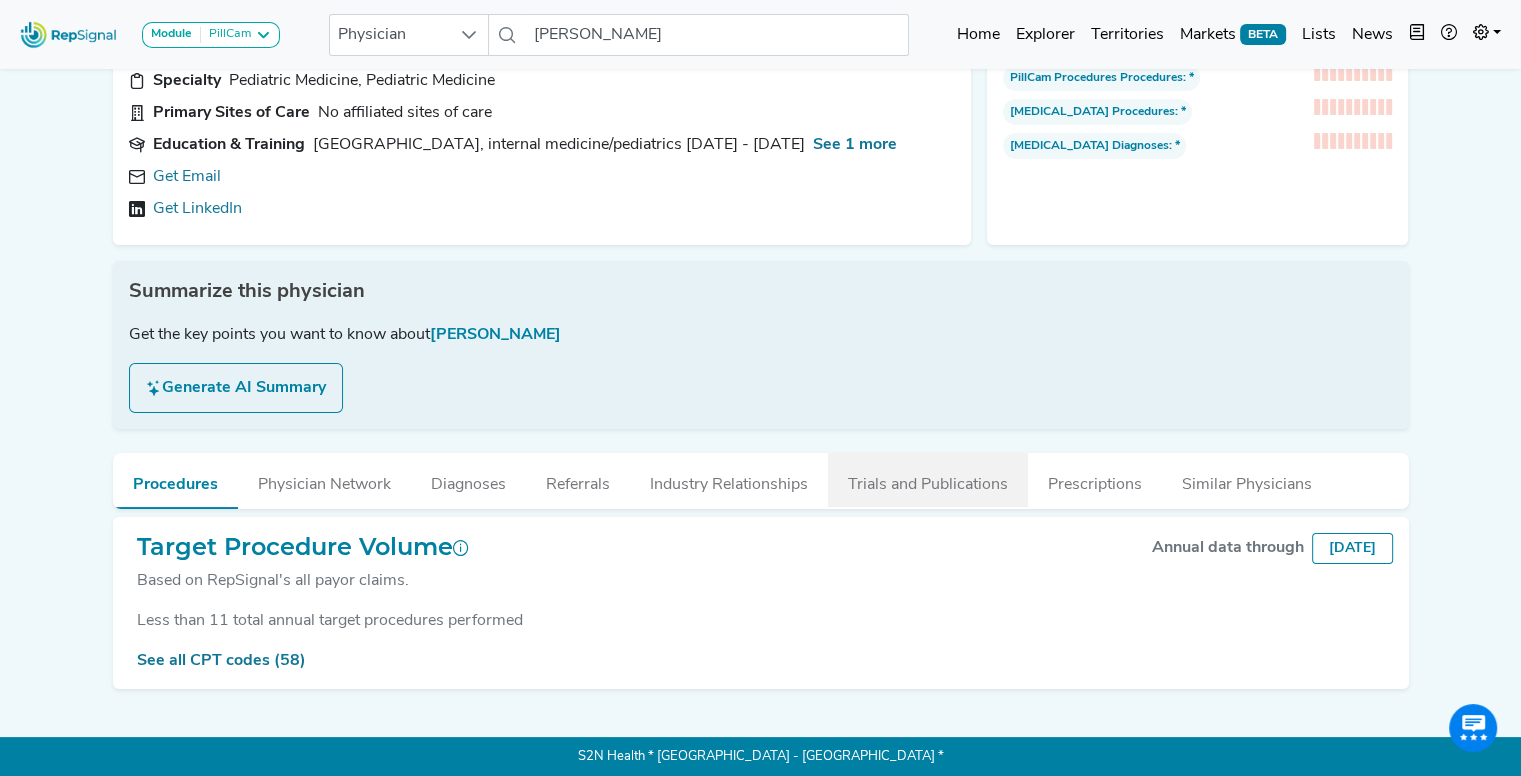
click at [912, 483] on button "Trials and Publications" at bounding box center [928, 480] width 200 height 54
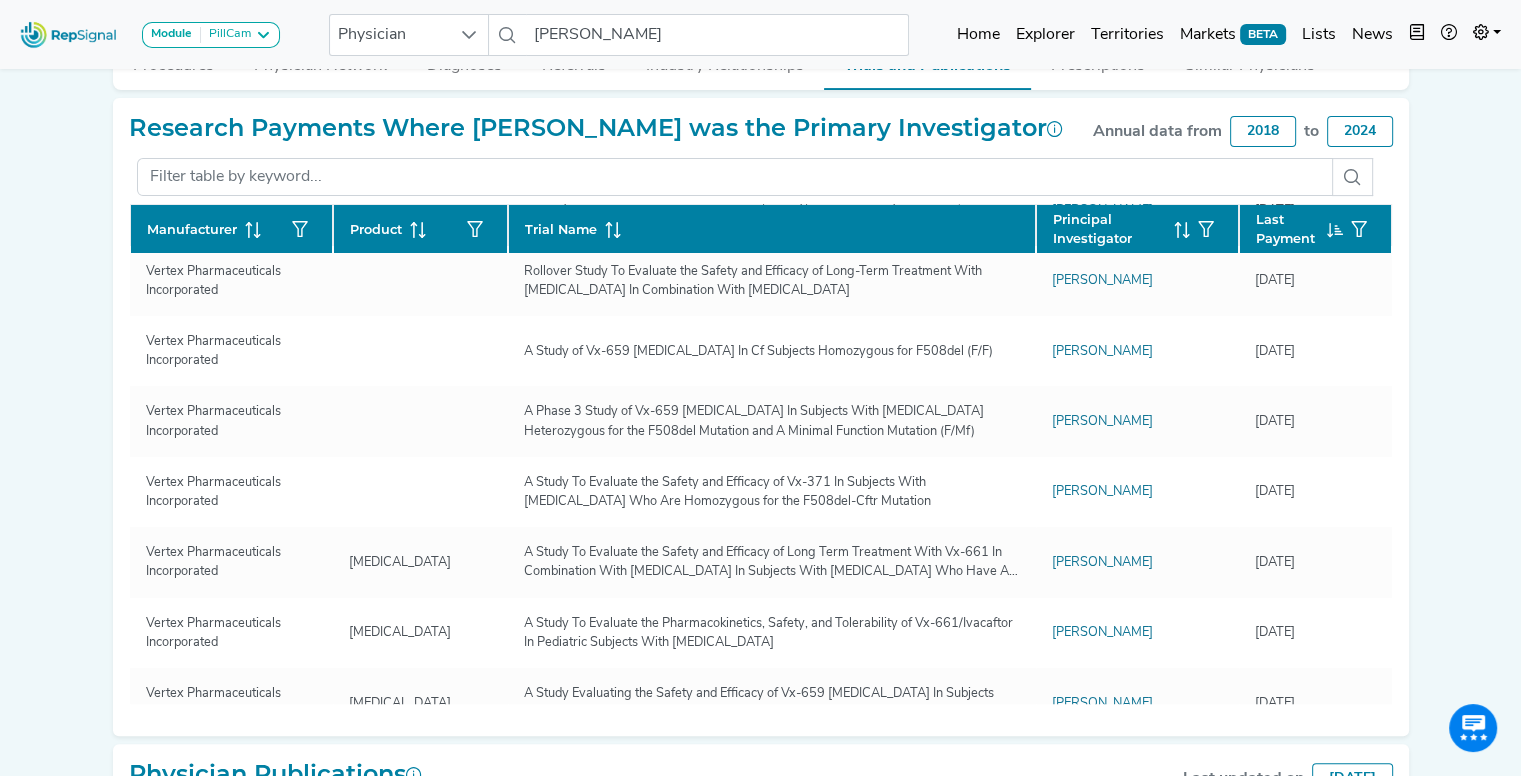
scroll to position [748, 0]
